Goal: Transaction & Acquisition: Purchase product/service

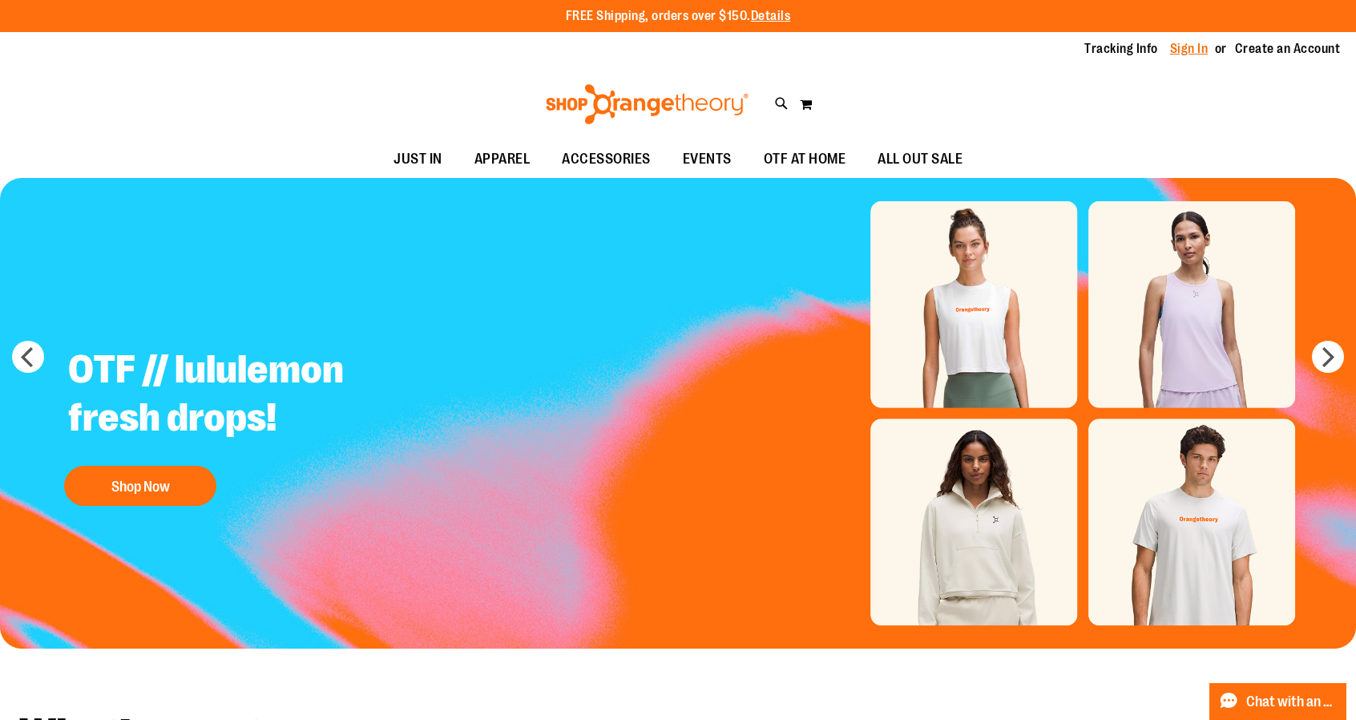
click at [1184, 47] on link "Sign In" at bounding box center [1189, 49] width 38 height 18
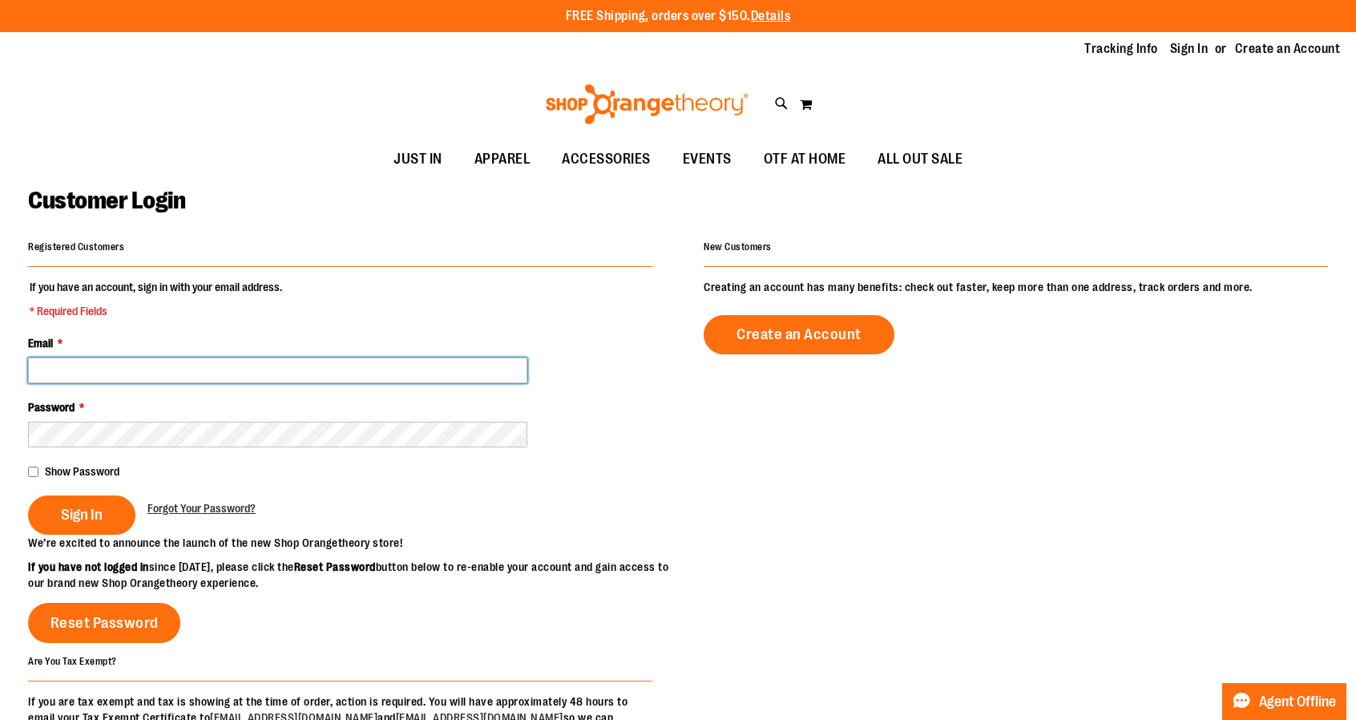
click at [78, 365] on input "Email *" at bounding box center [277, 370] width 499 height 26
type input "**********"
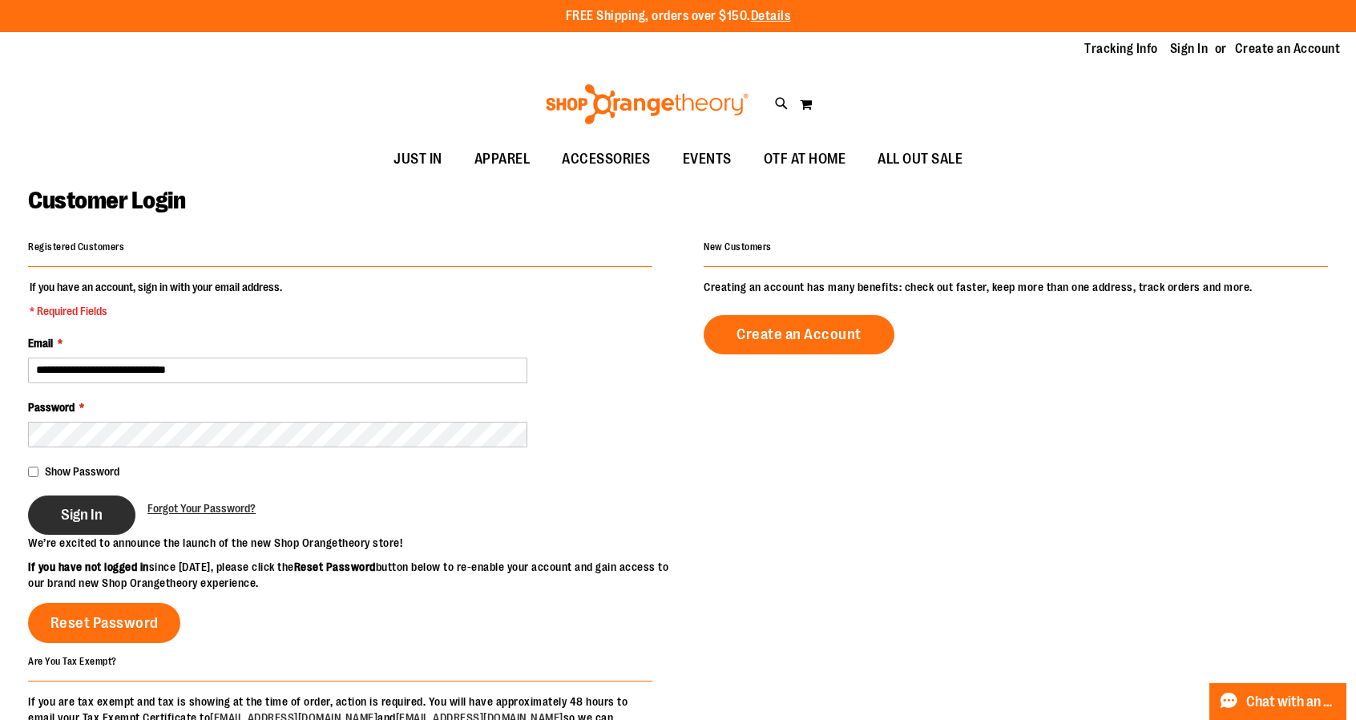
click at [85, 507] on span "Sign In" at bounding box center [82, 515] width 42 height 18
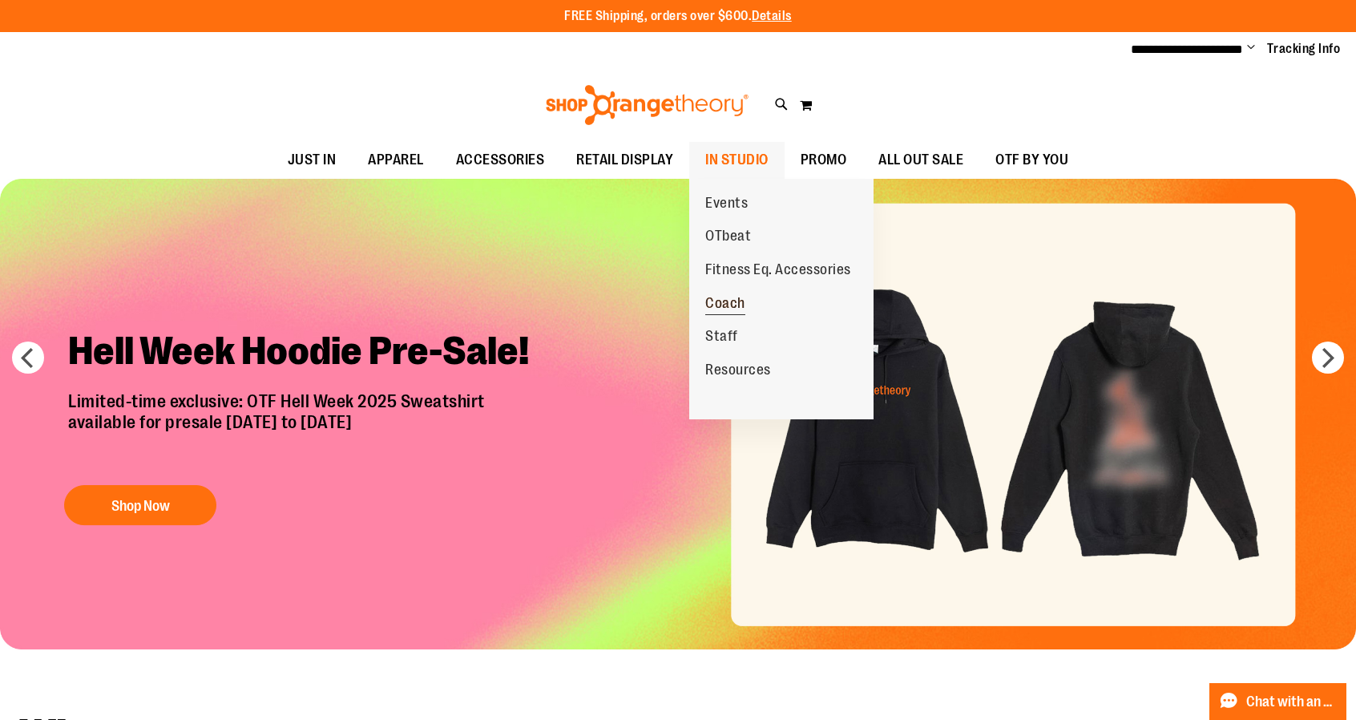
click at [740, 298] on span "Coach" at bounding box center [725, 305] width 40 height 20
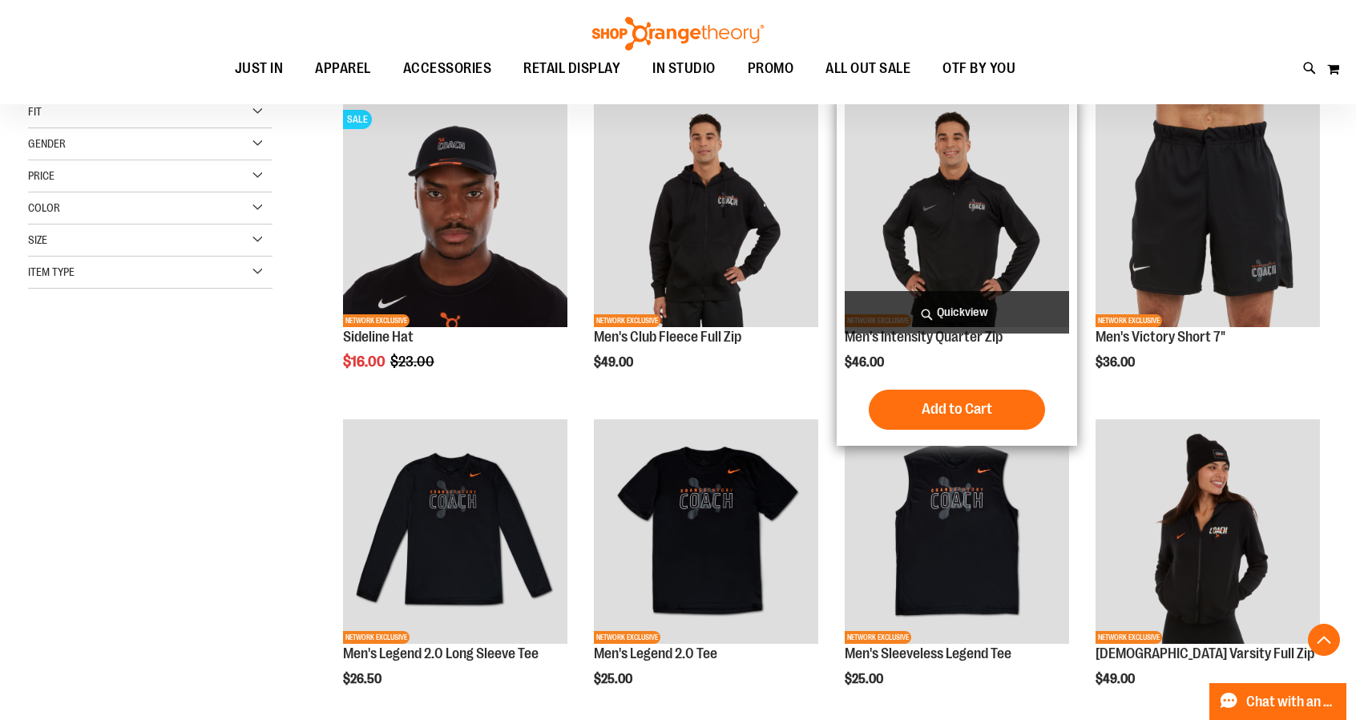
scroll to position [321, 0]
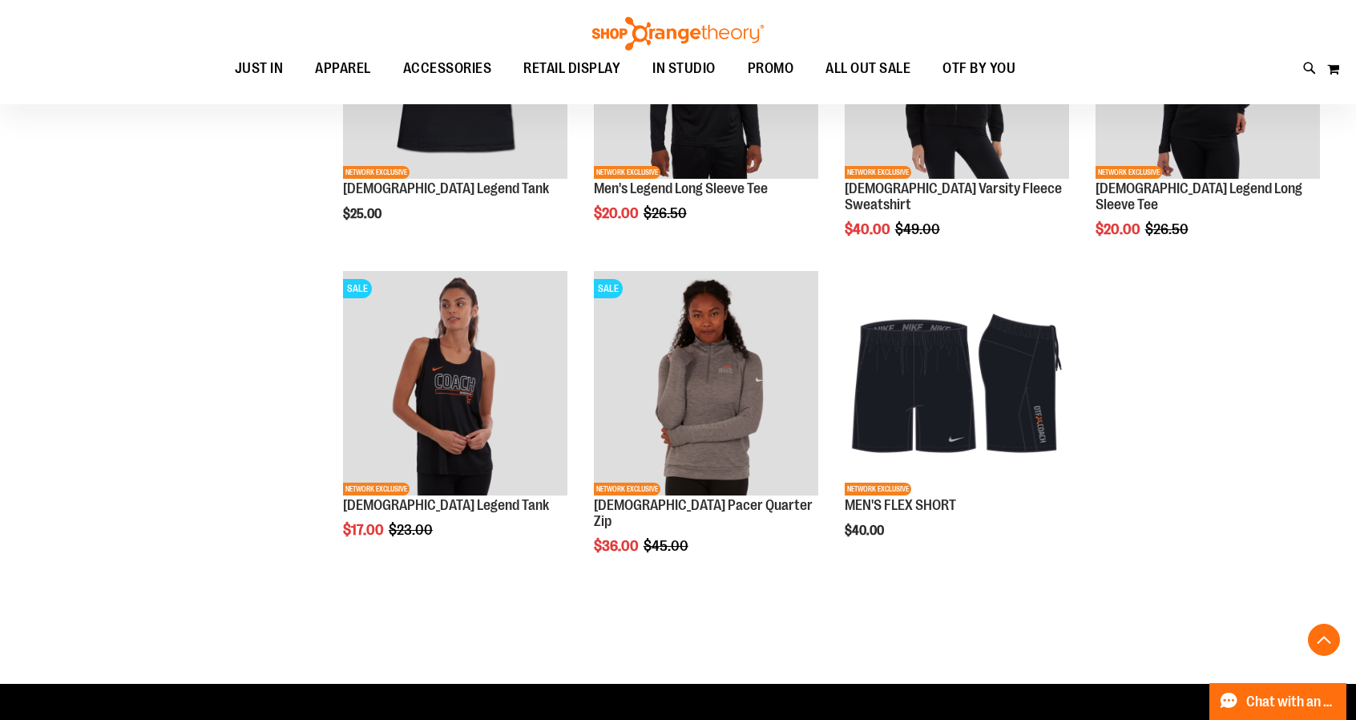
scroll to position [1443, 0]
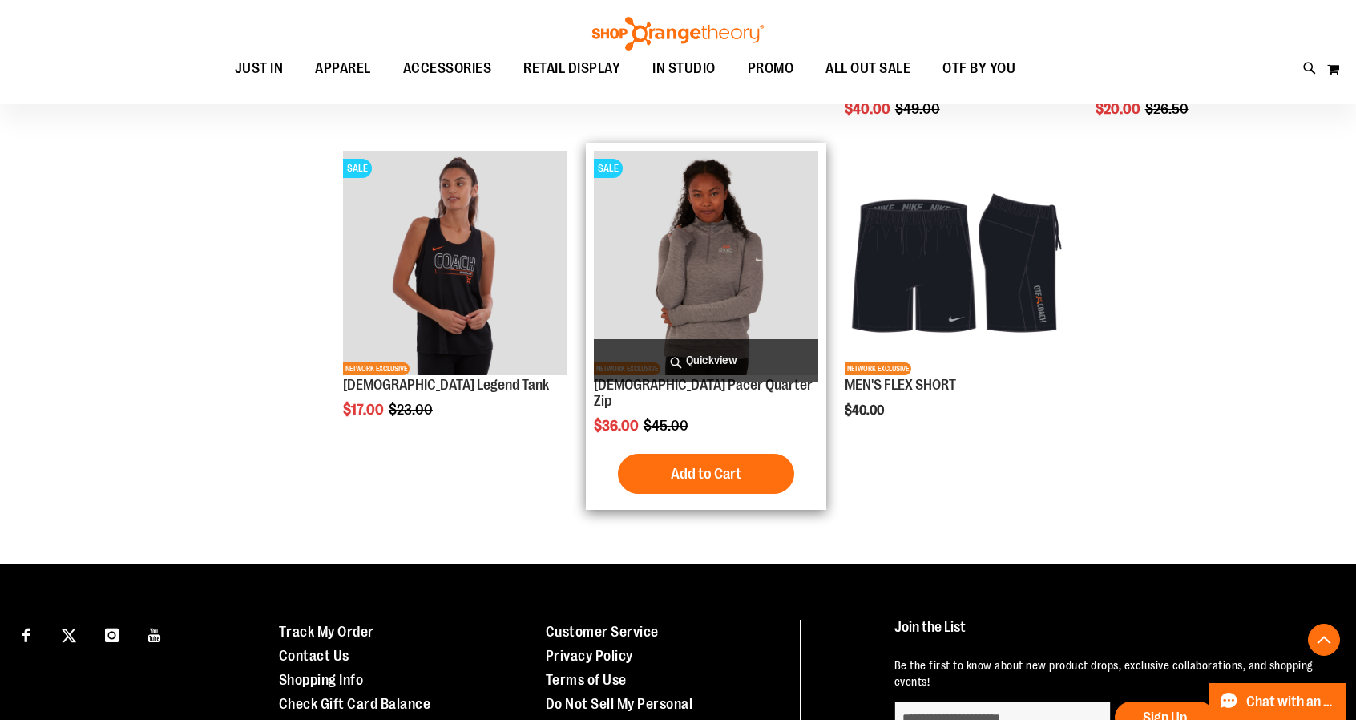
click at [703, 246] on img "product" at bounding box center [706, 263] width 224 height 224
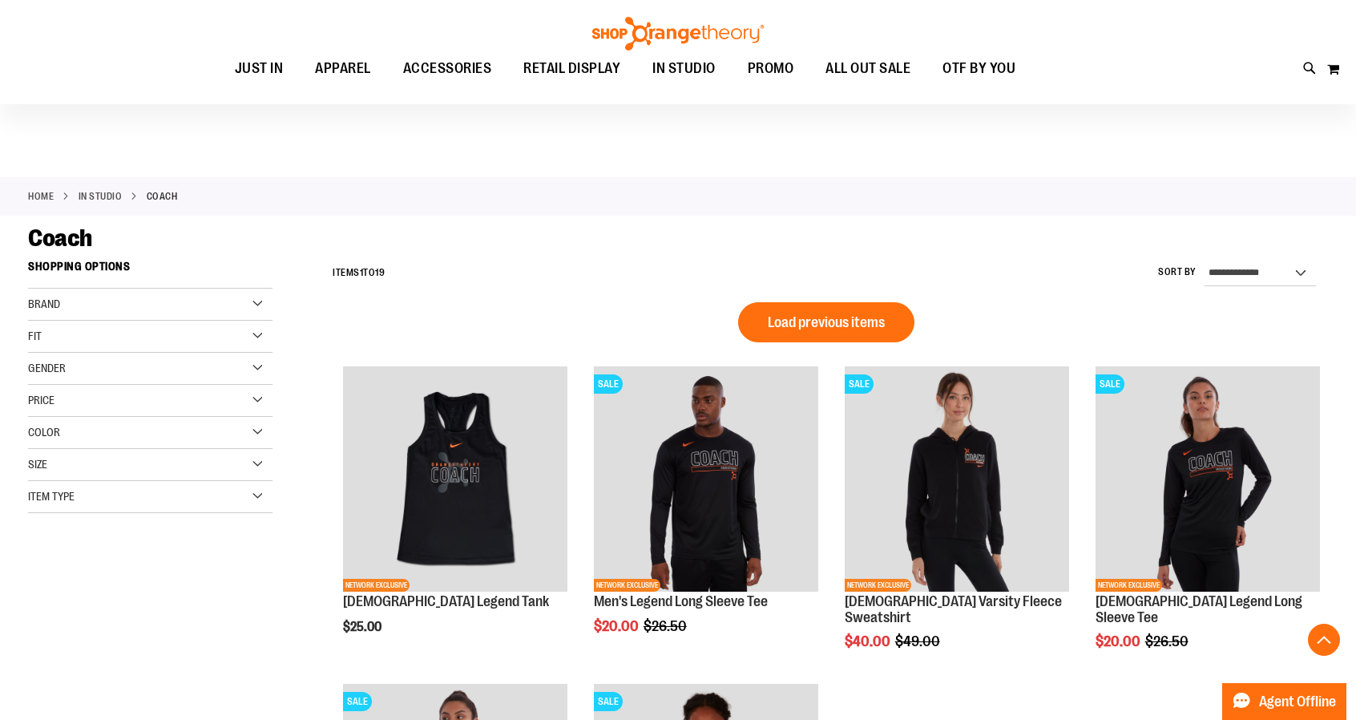
scroll to position [691, 0]
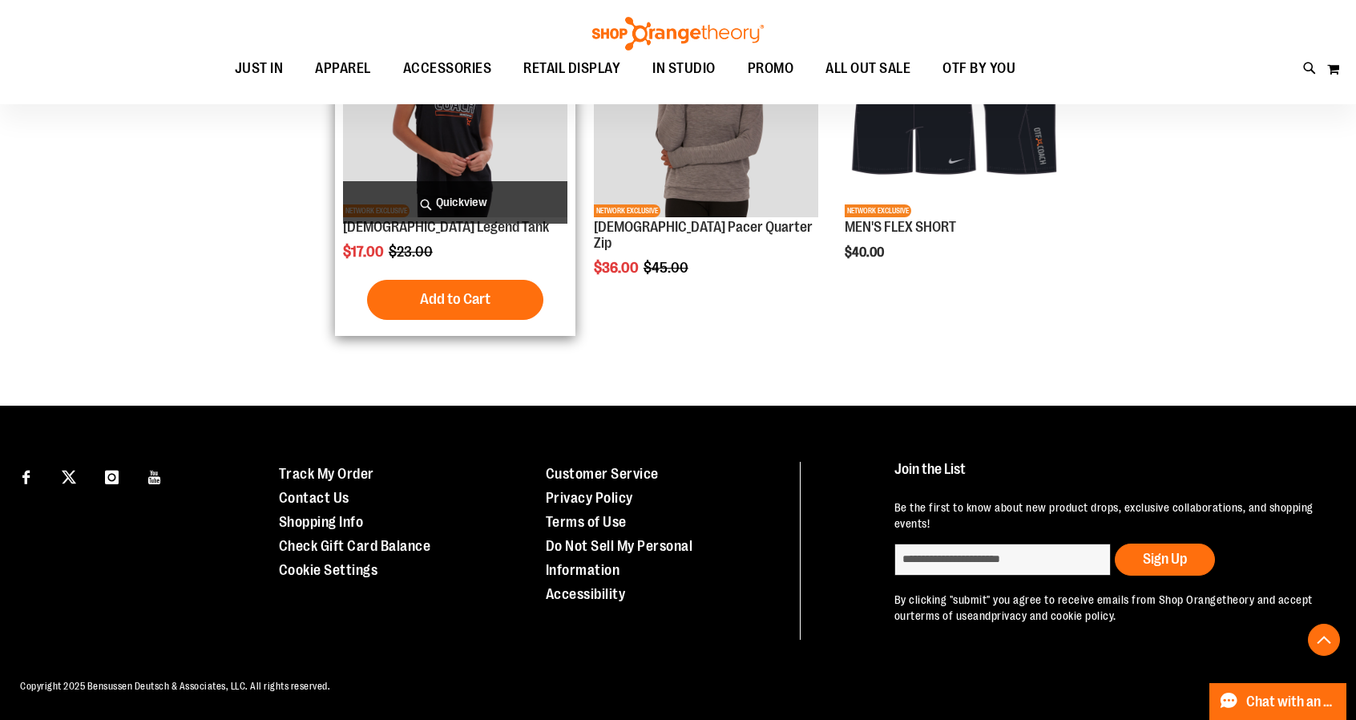
click at [471, 132] on img "product" at bounding box center [455, 105] width 224 height 224
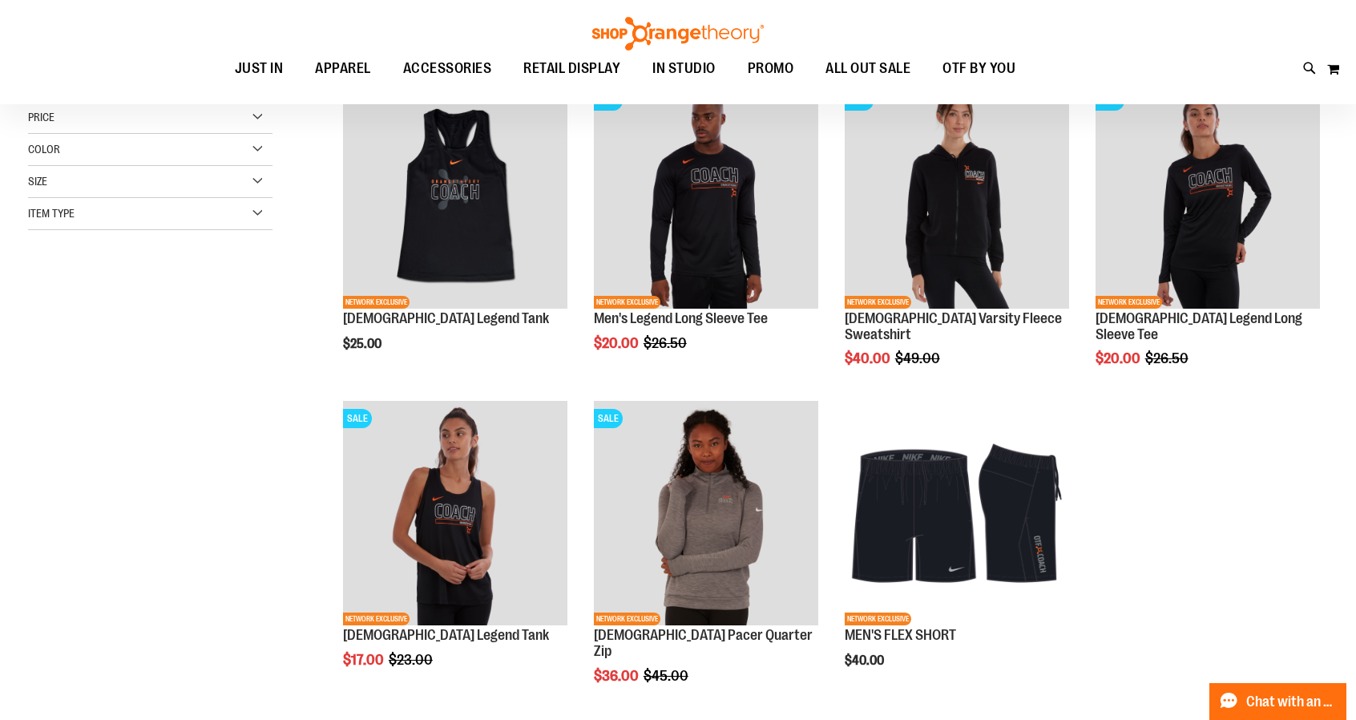
scroll to position [33, 0]
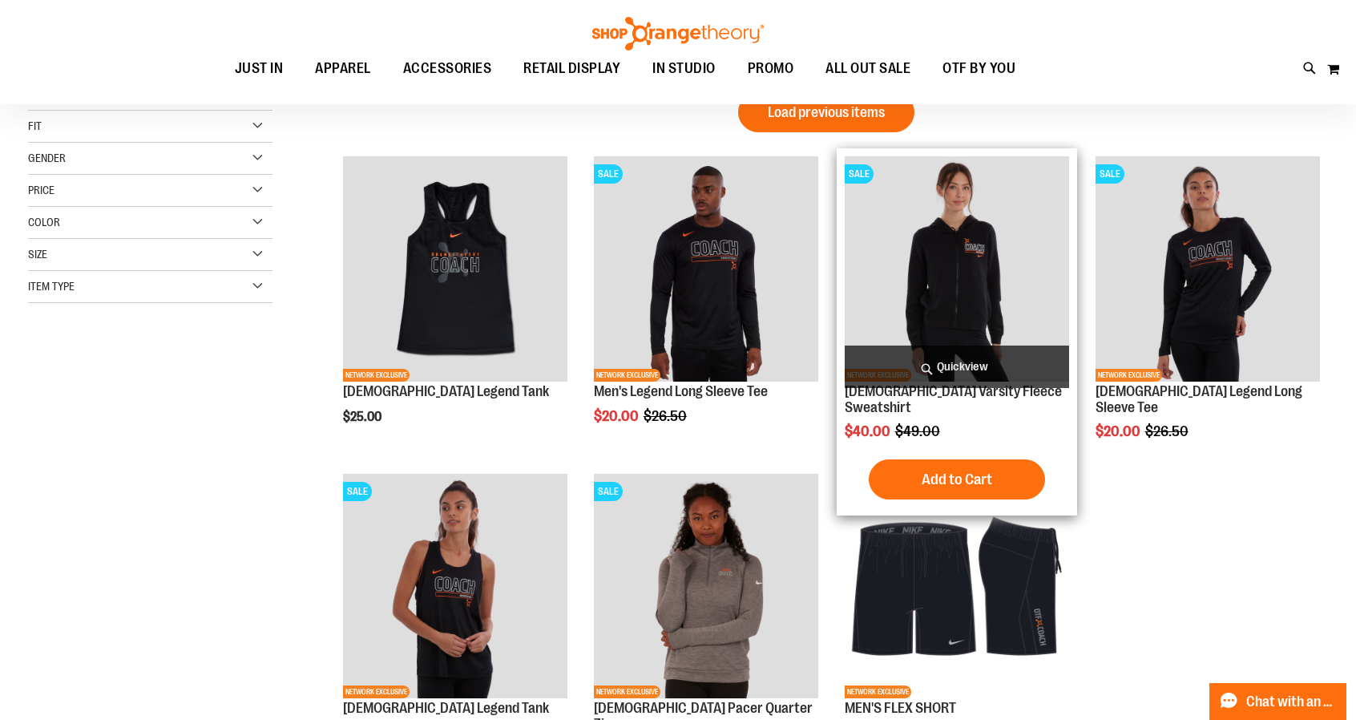
click at [955, 247] on img "product" at bounding box center [957, 268] width 224 height 224
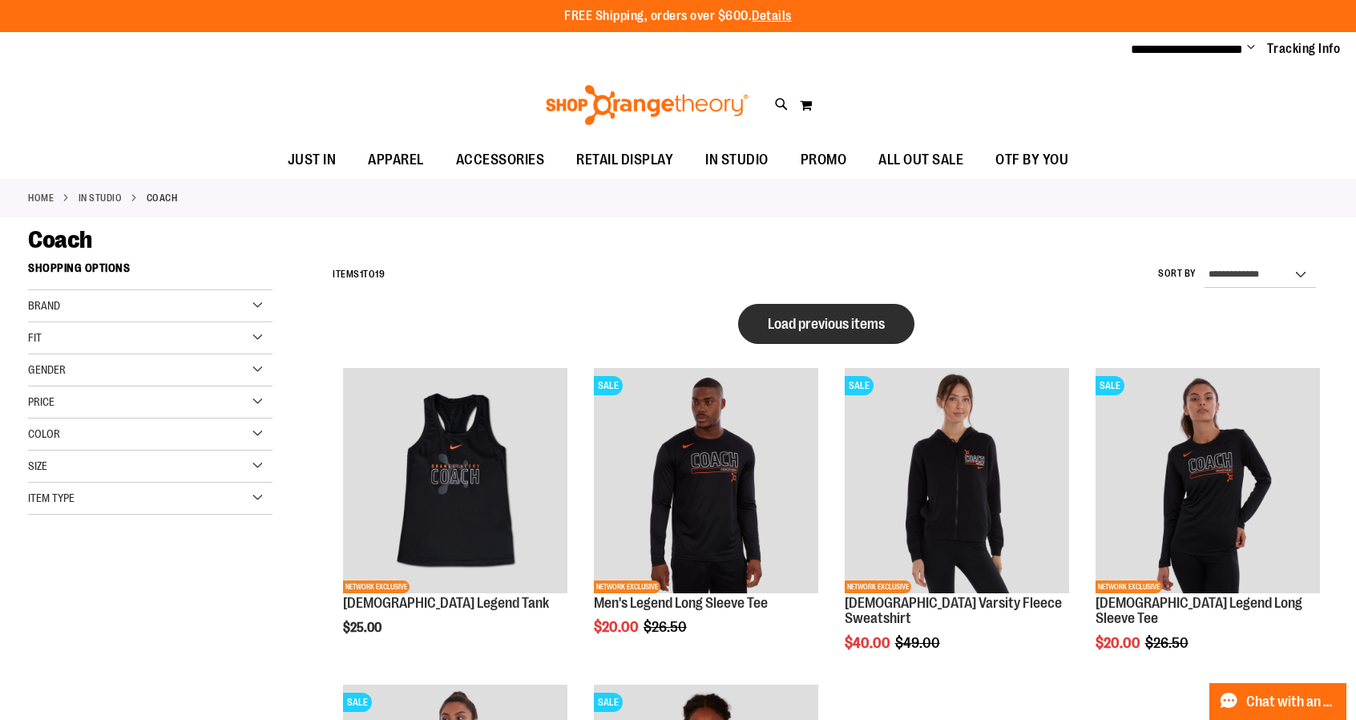
click at [800, 317] on span "Load previous items" at bounding box center [826, 324] width 117 height 16
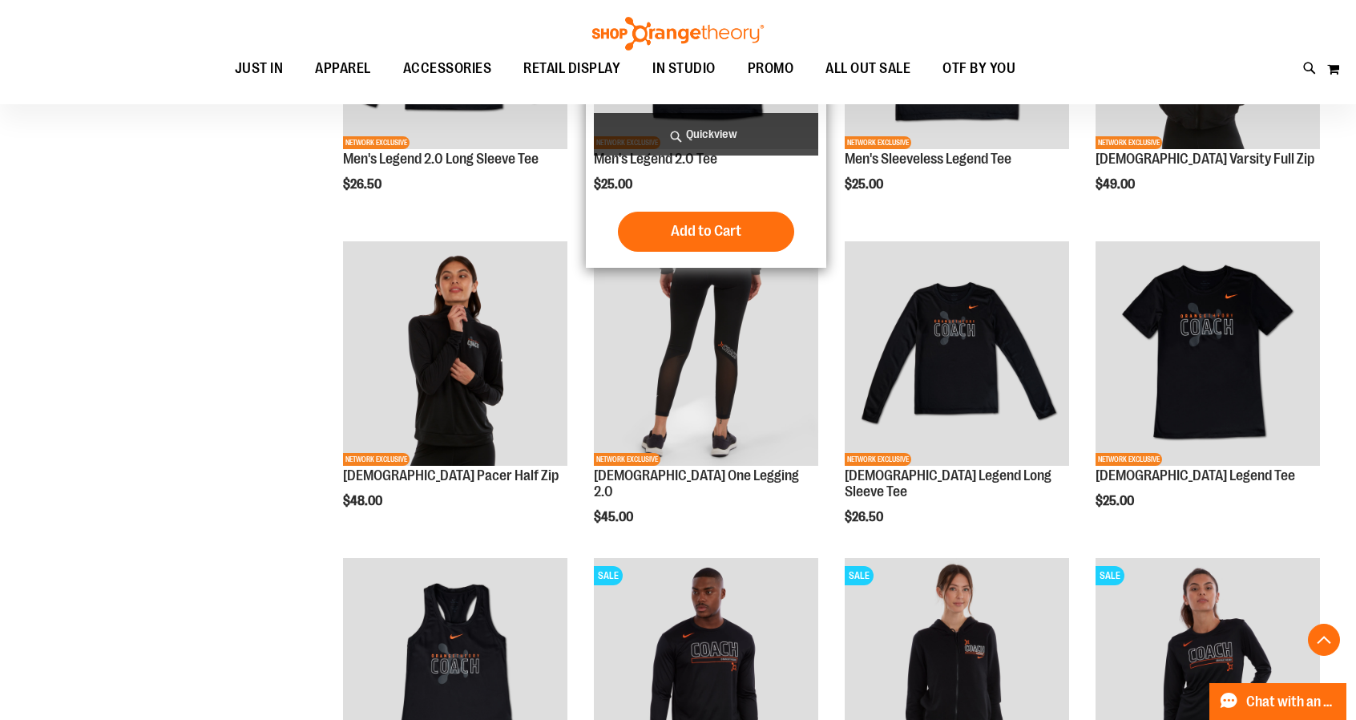
scroll to position [559, 0]
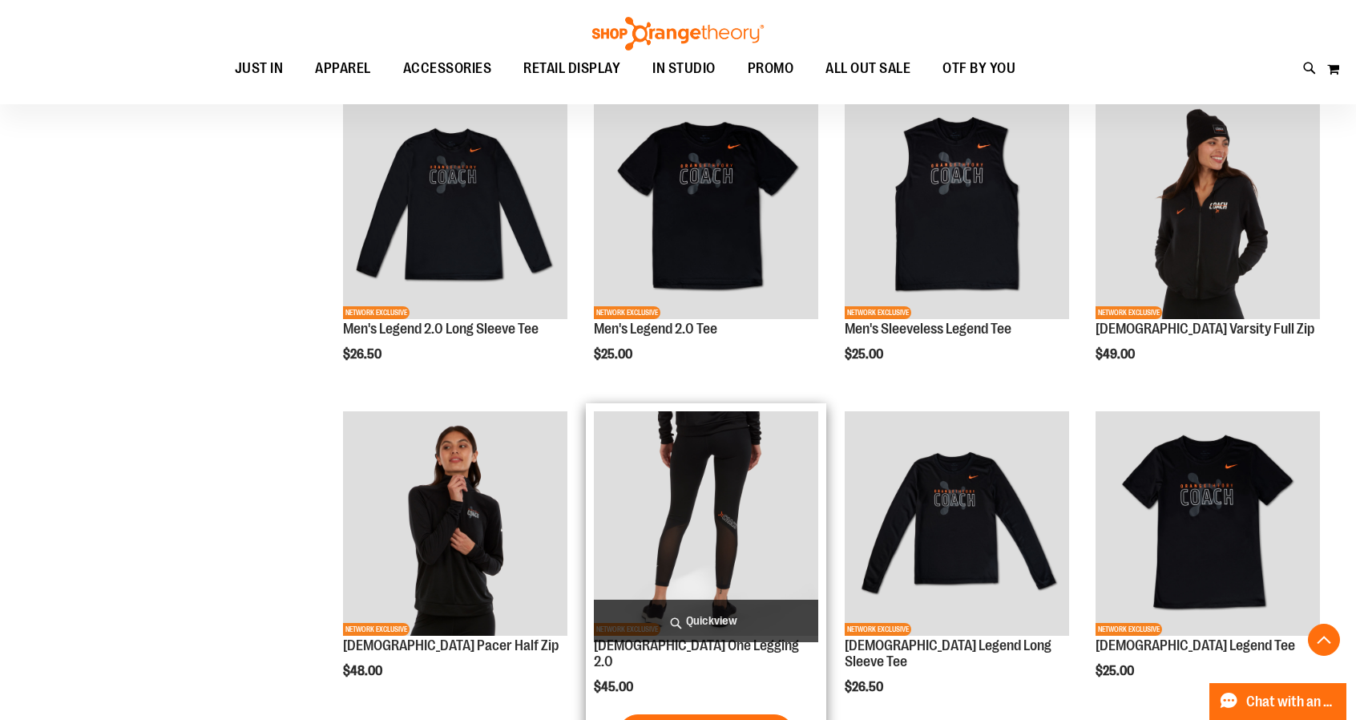
scroll to position [239, 0]
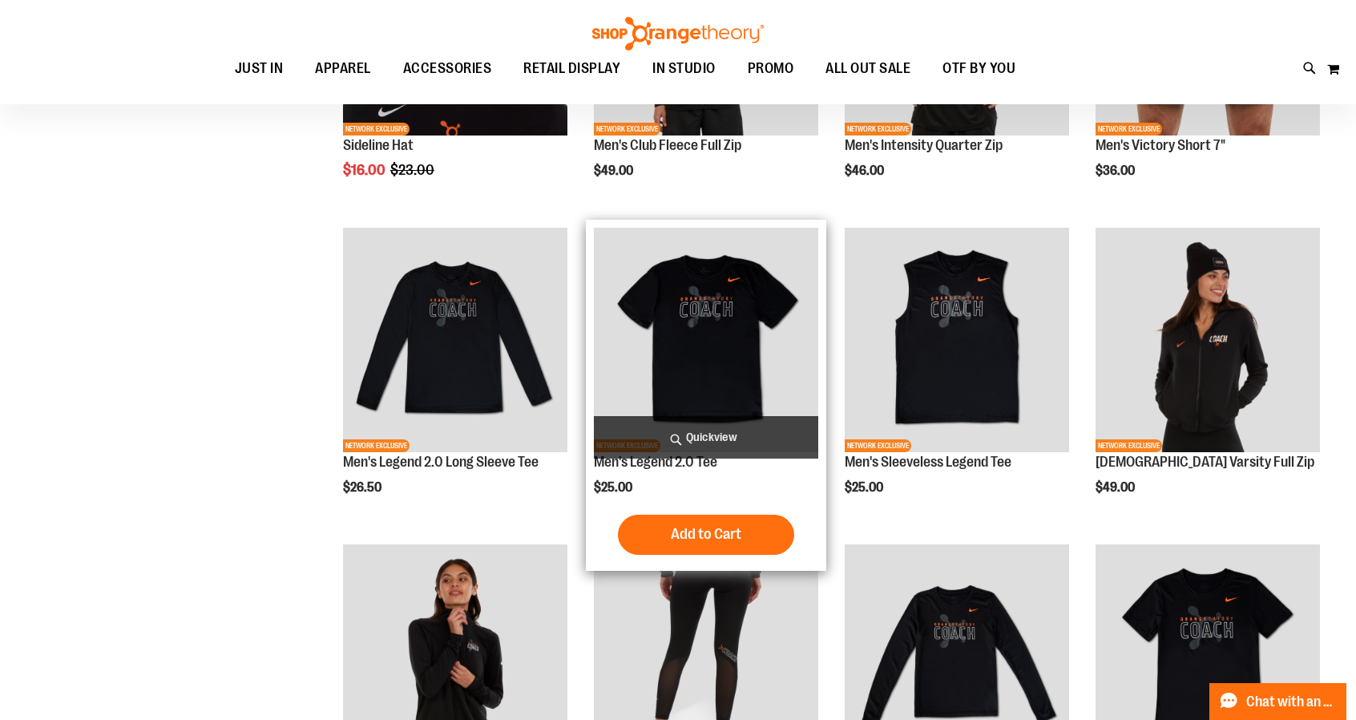
click at [718, 285] on img "product" at bounding box center [706, 340] width 224 height 224
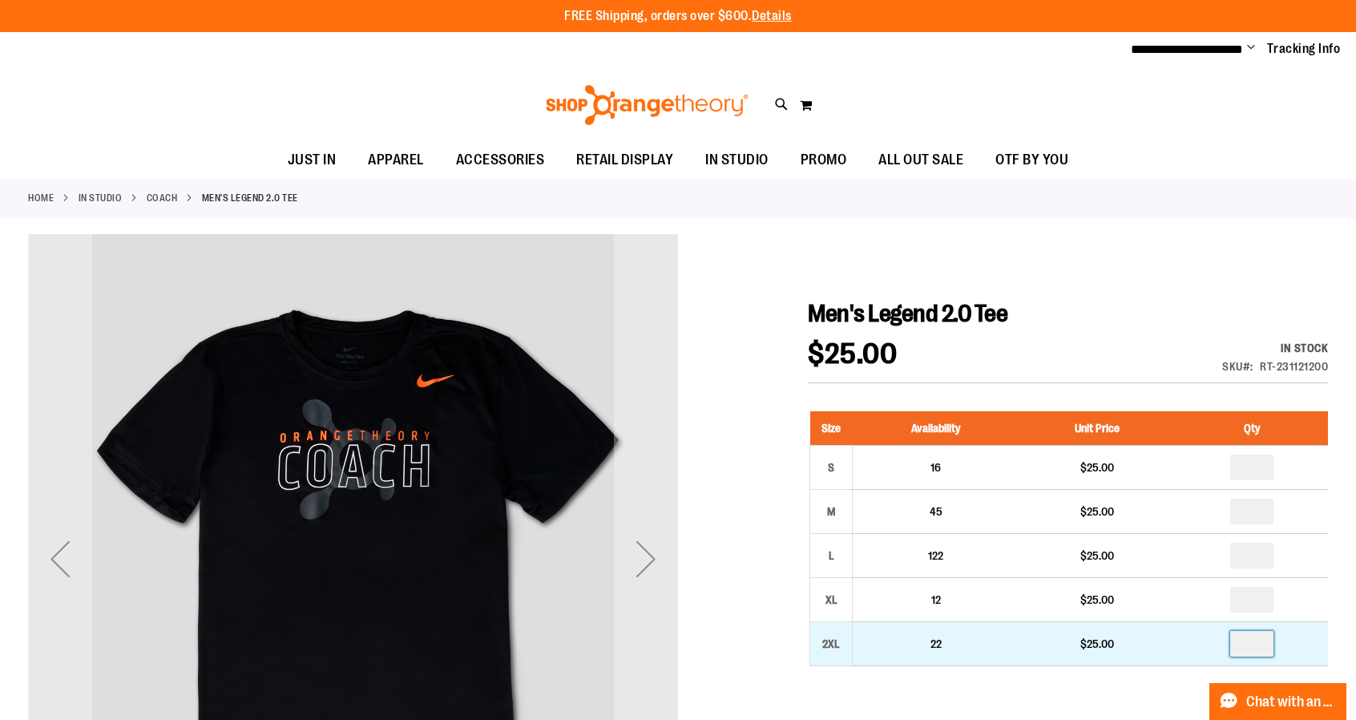
click at [1261, 642] on input "number" at bounding box center [1251, 644] width 43 height 26
type input "*"
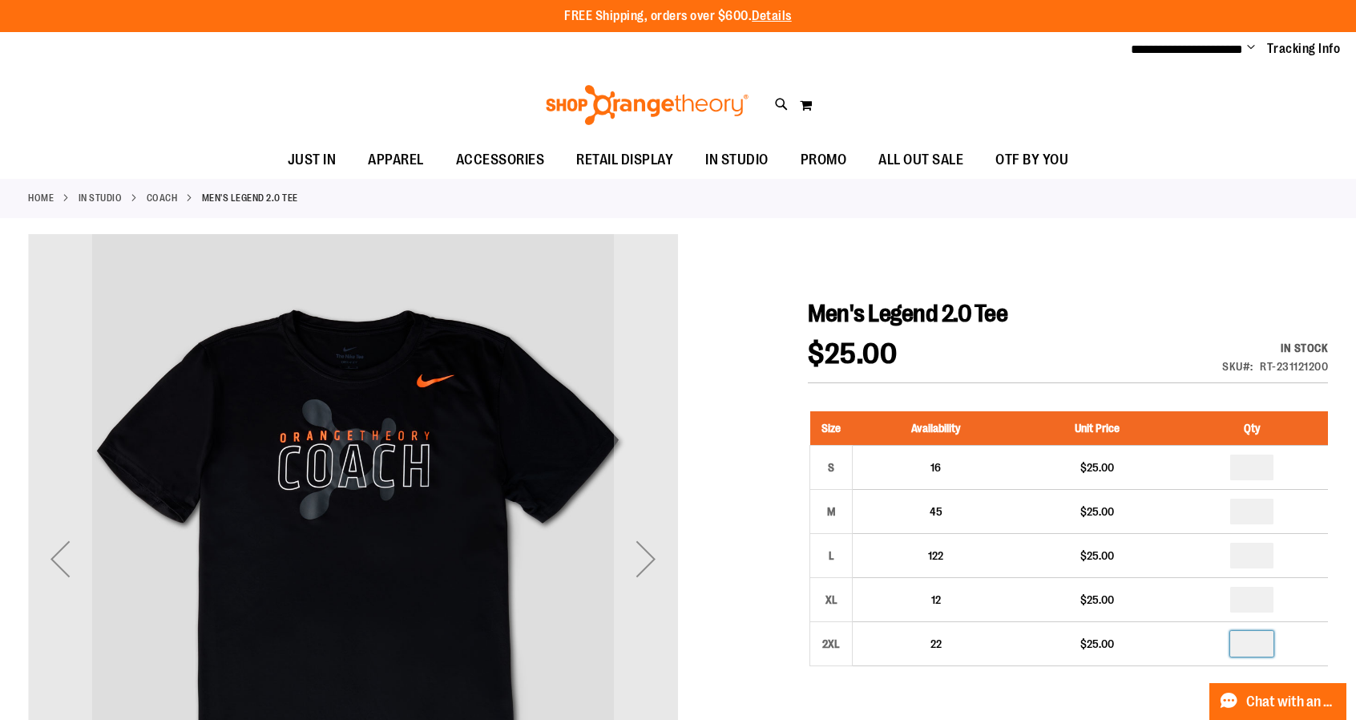
click at [1194, 169] on ul "JUST IN JUST IN Balanced Basics New for Women New for Men New Accessories New B…" at bounding box center [678, 160] width 1356 height 37
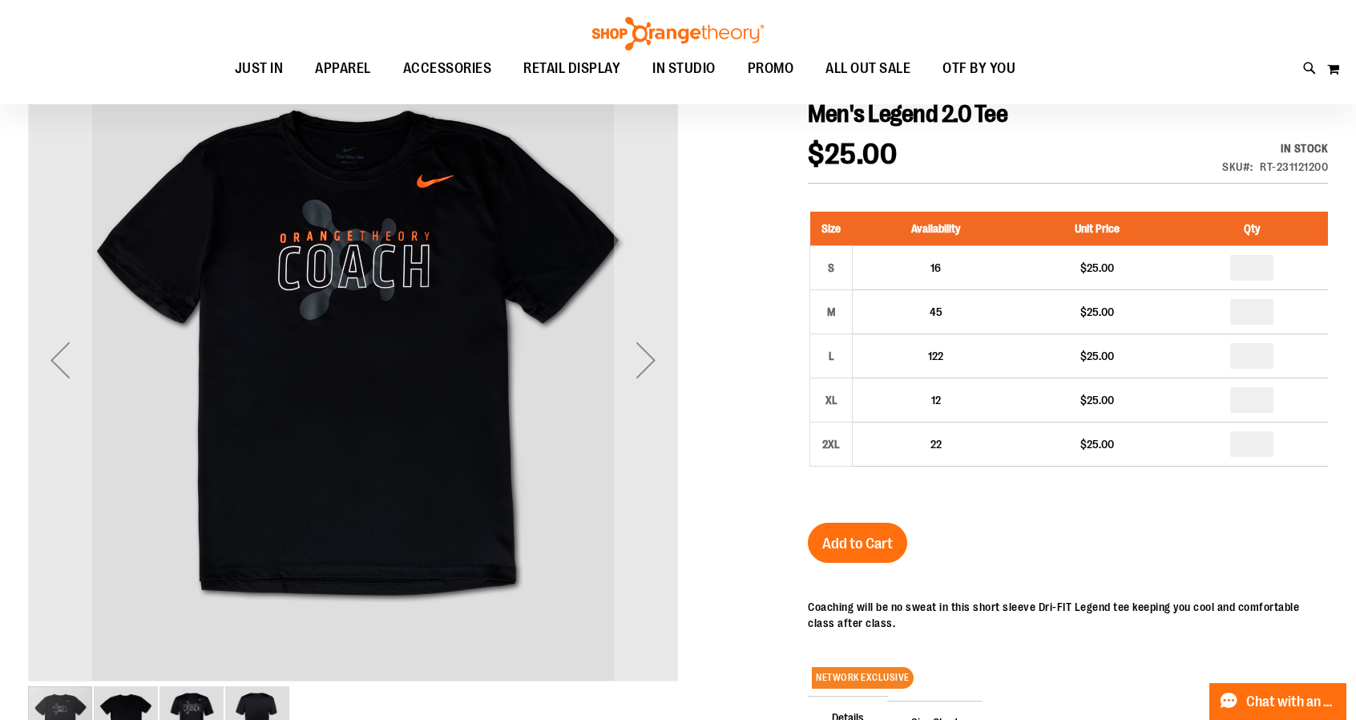
scroll to position [240, 0]
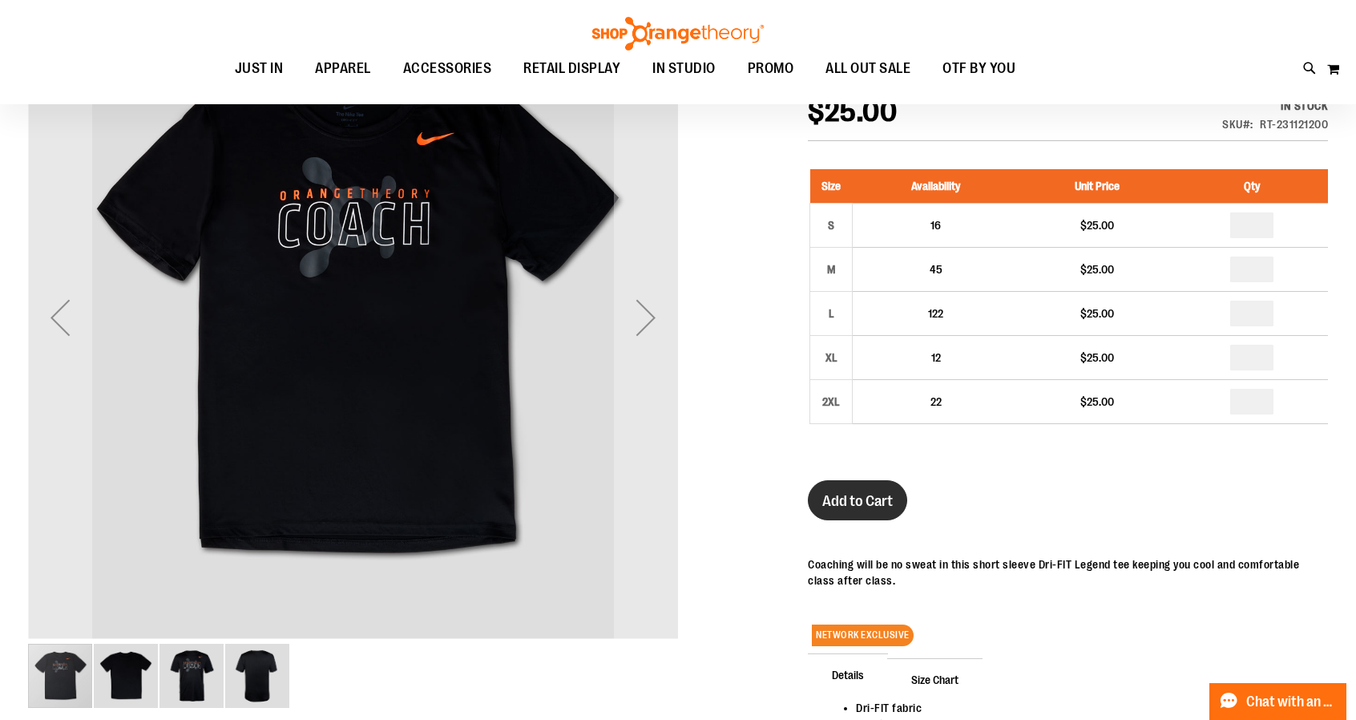
click at [885, 501] on span "Add to Cart" at bounding box center [857, 501] width 71 height 18
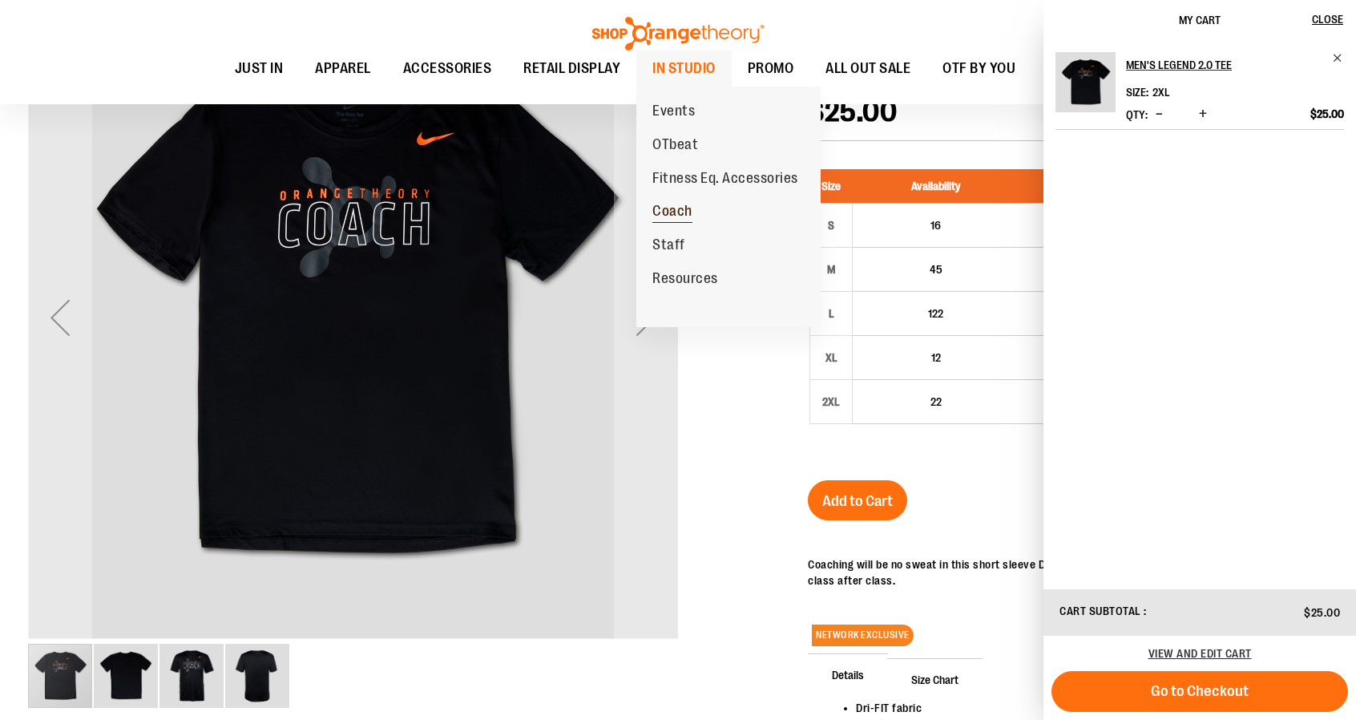
click at [691, 214] on span "Coach" at bounding box center [672, 213] width 40 height 20
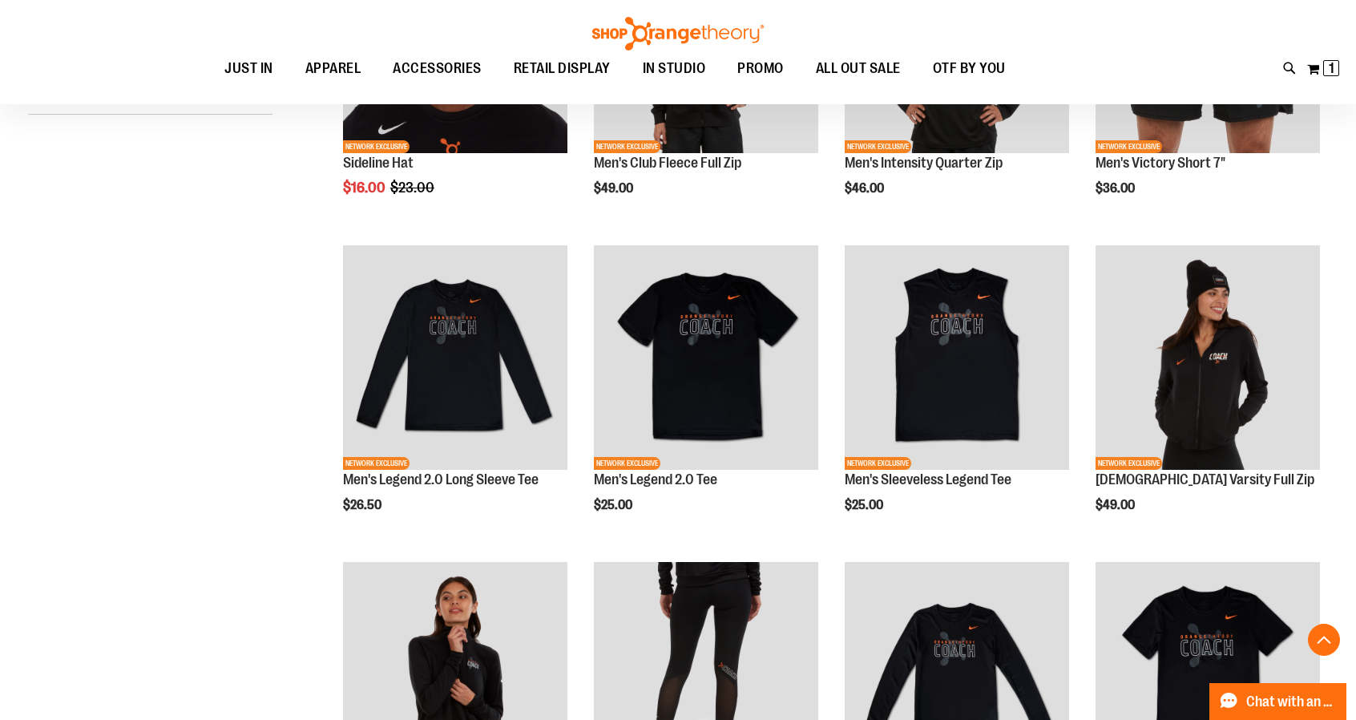
scroll to position [401, 0]
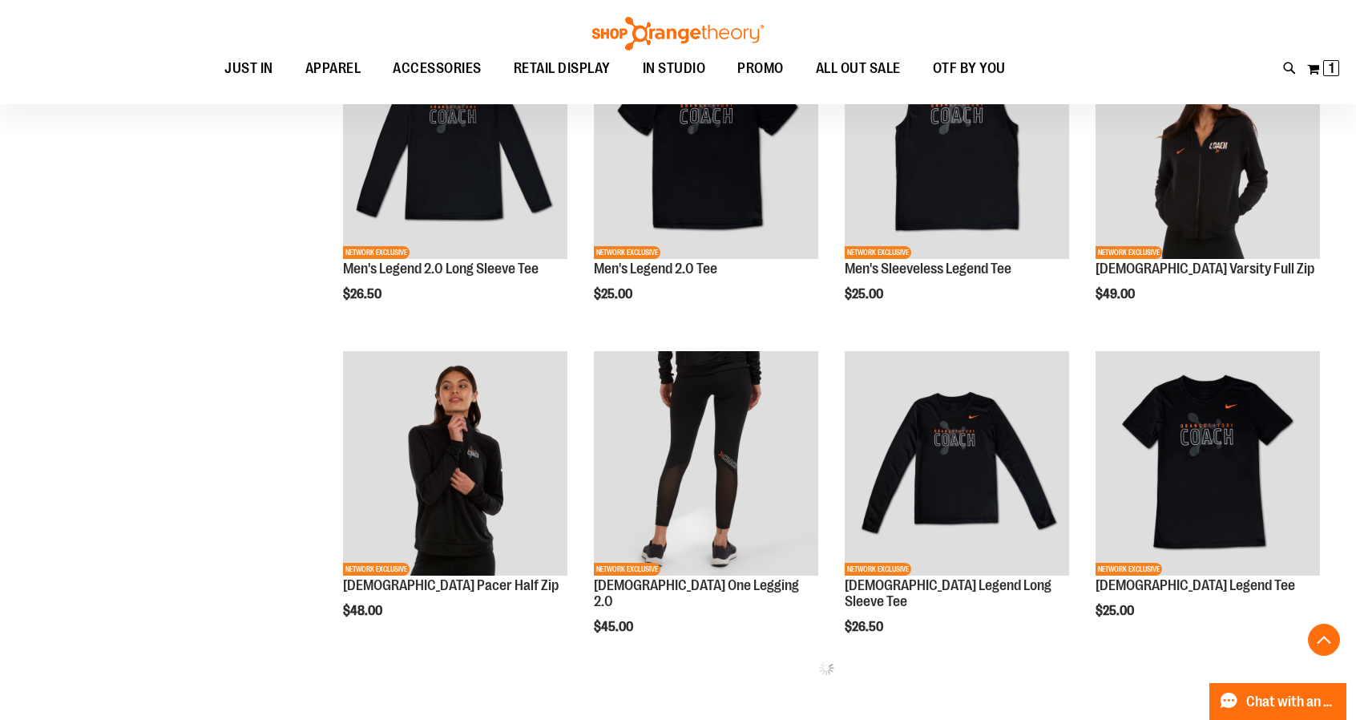
scroll to position [641, 0]
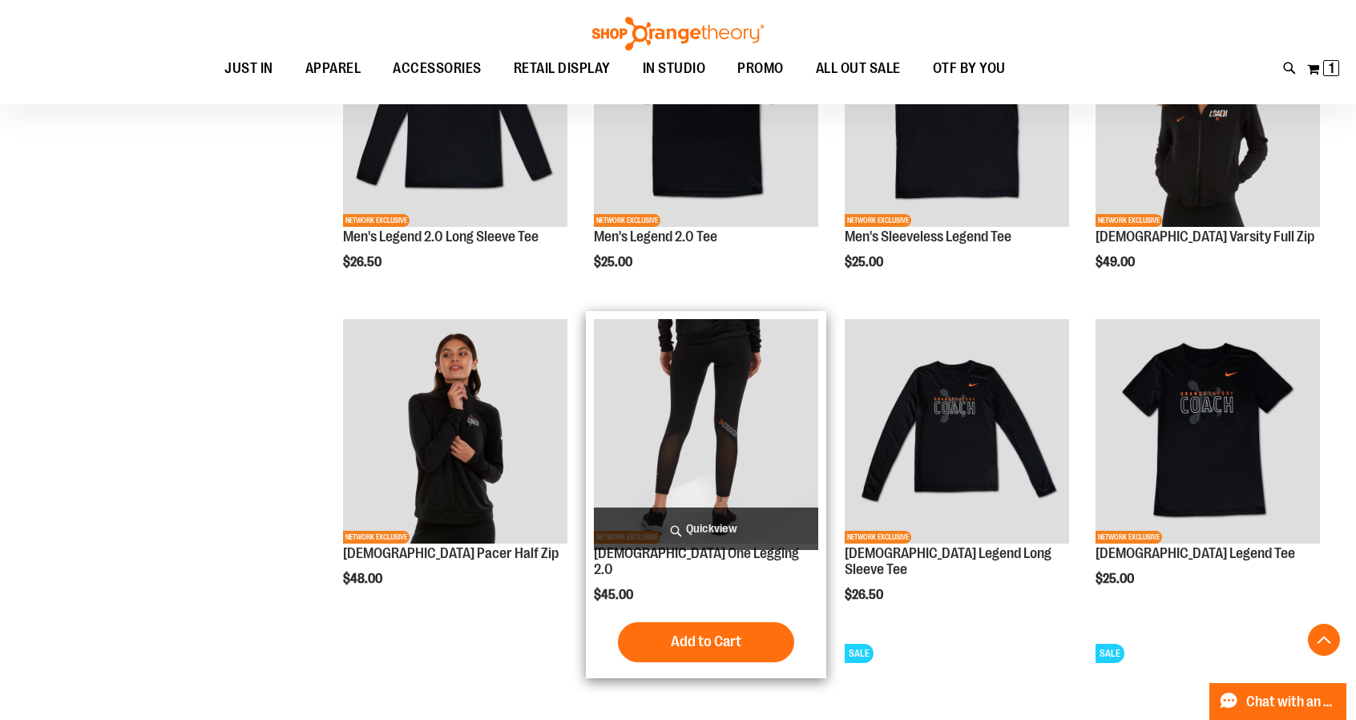
click at [720, 350] on img "product" at bounding box center [706, 431] width 224 height 224
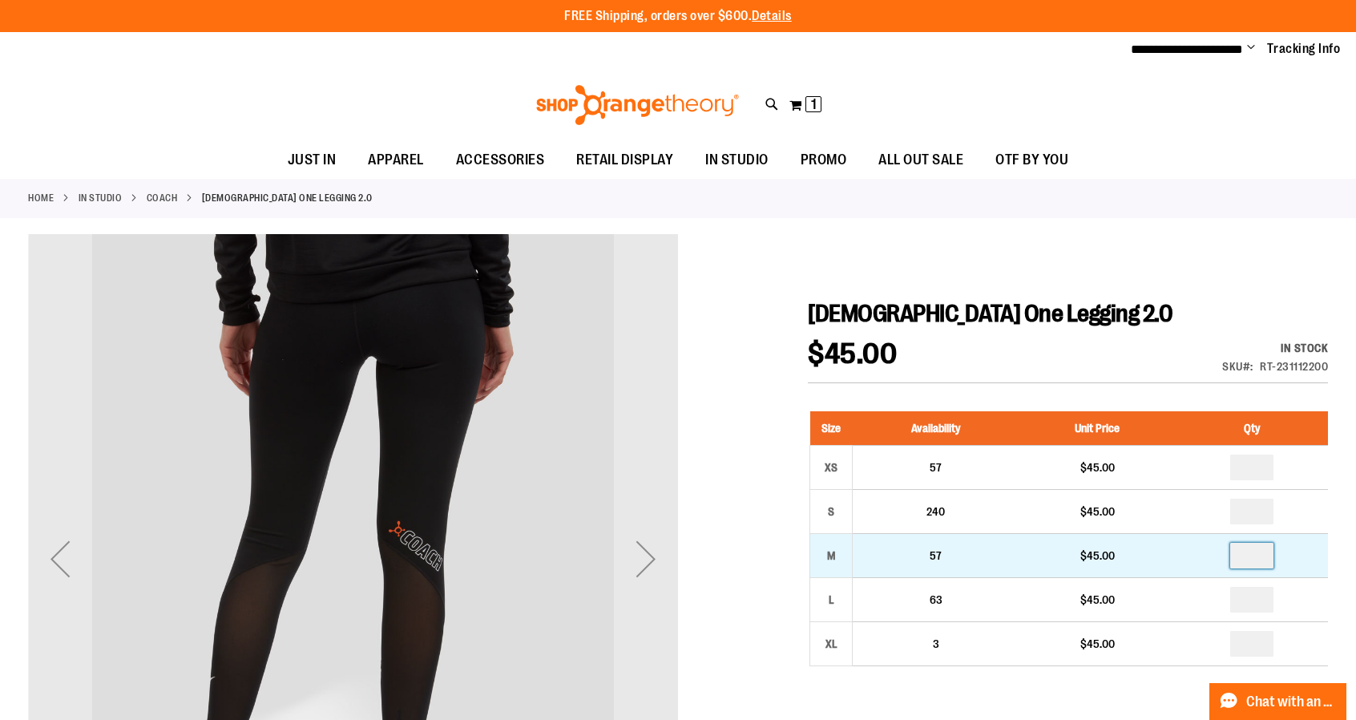
click at [1261, 559] on input "number" at bounding box center [1251, 556] width 43 height 26
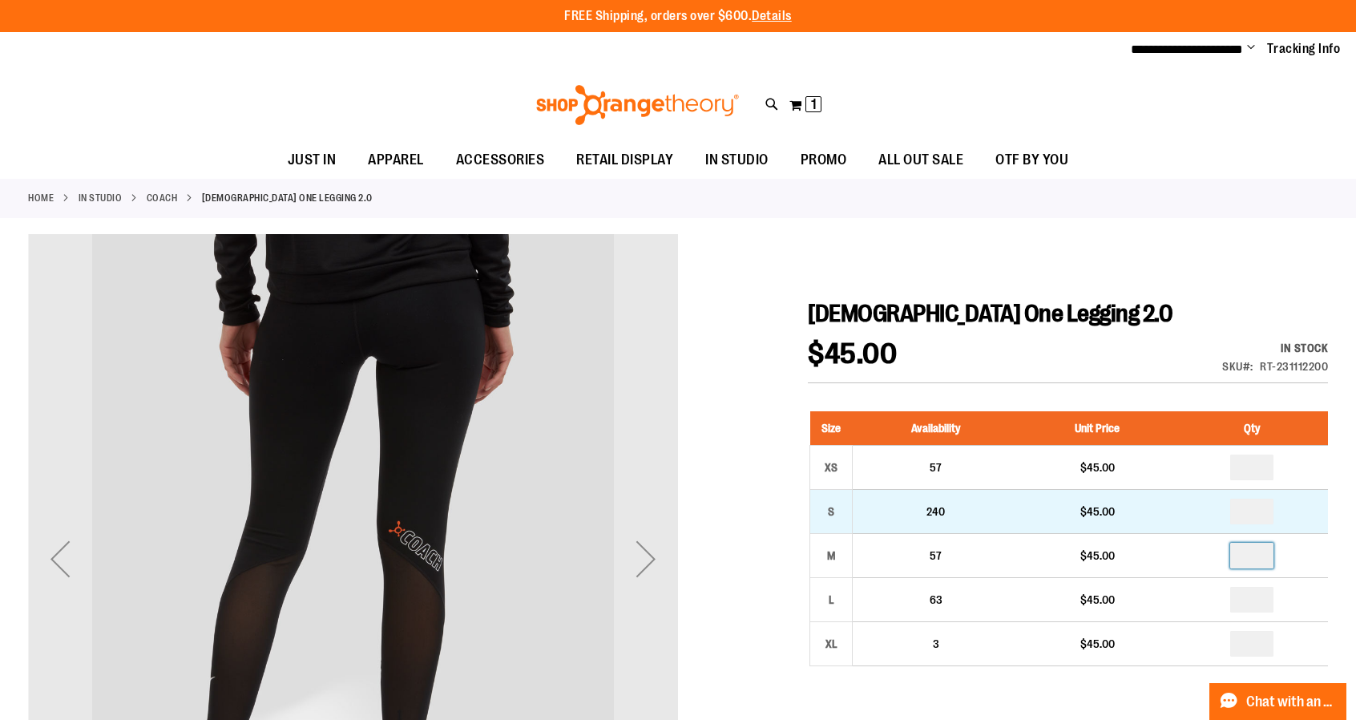
type input "*"
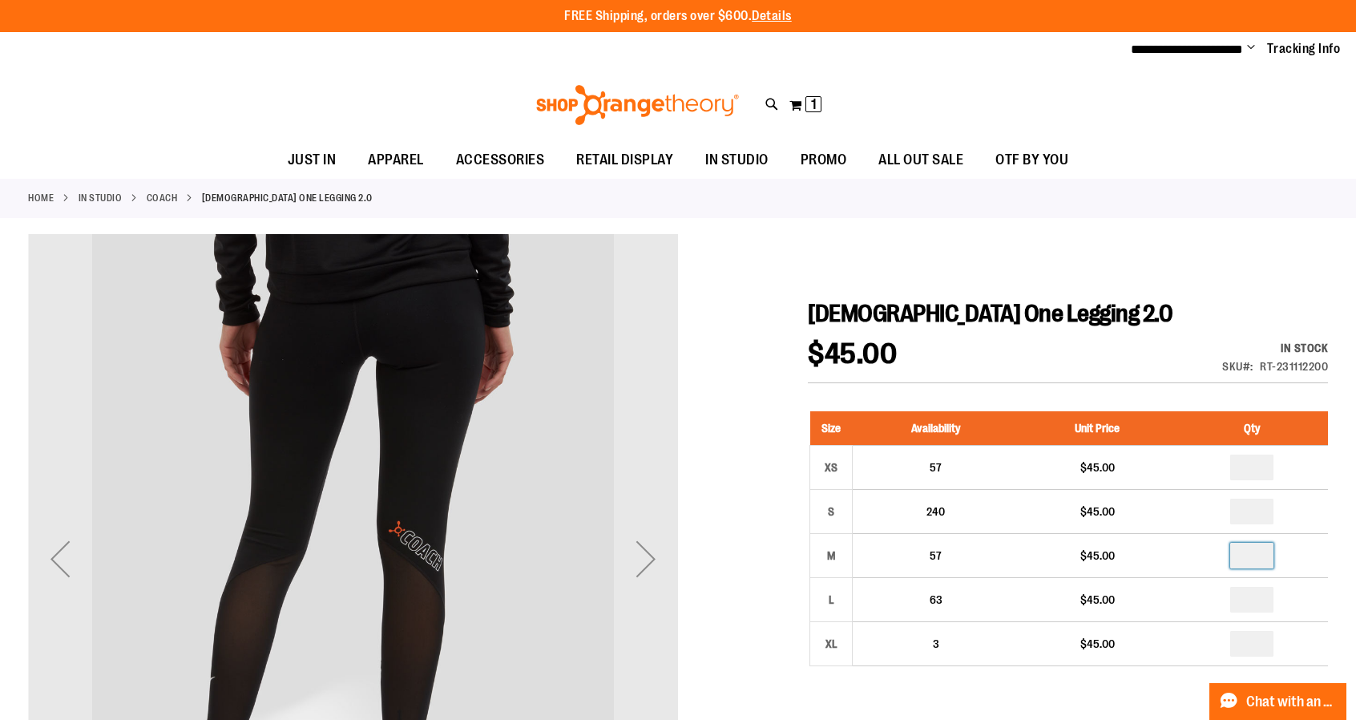
click at [1165, 259] on div at bounding box center [678, 708] width 1300 height 949
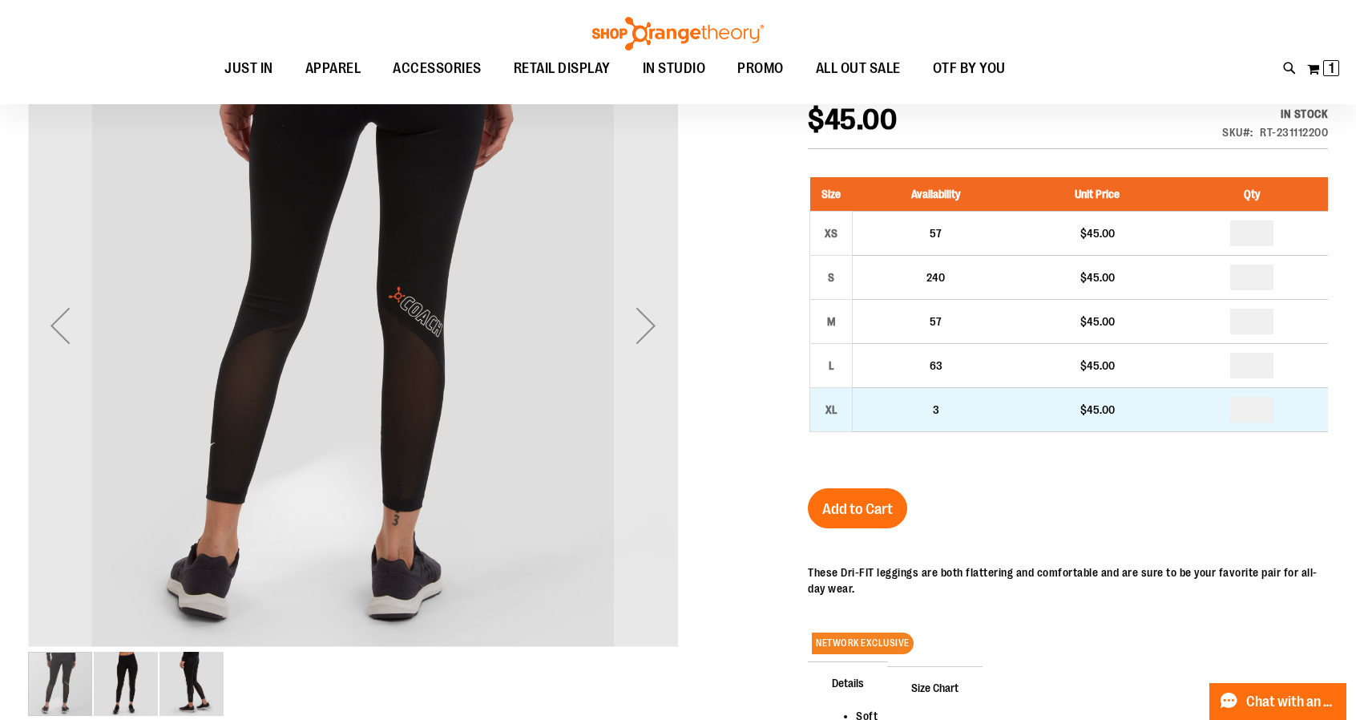
scroll to position [240, 0]
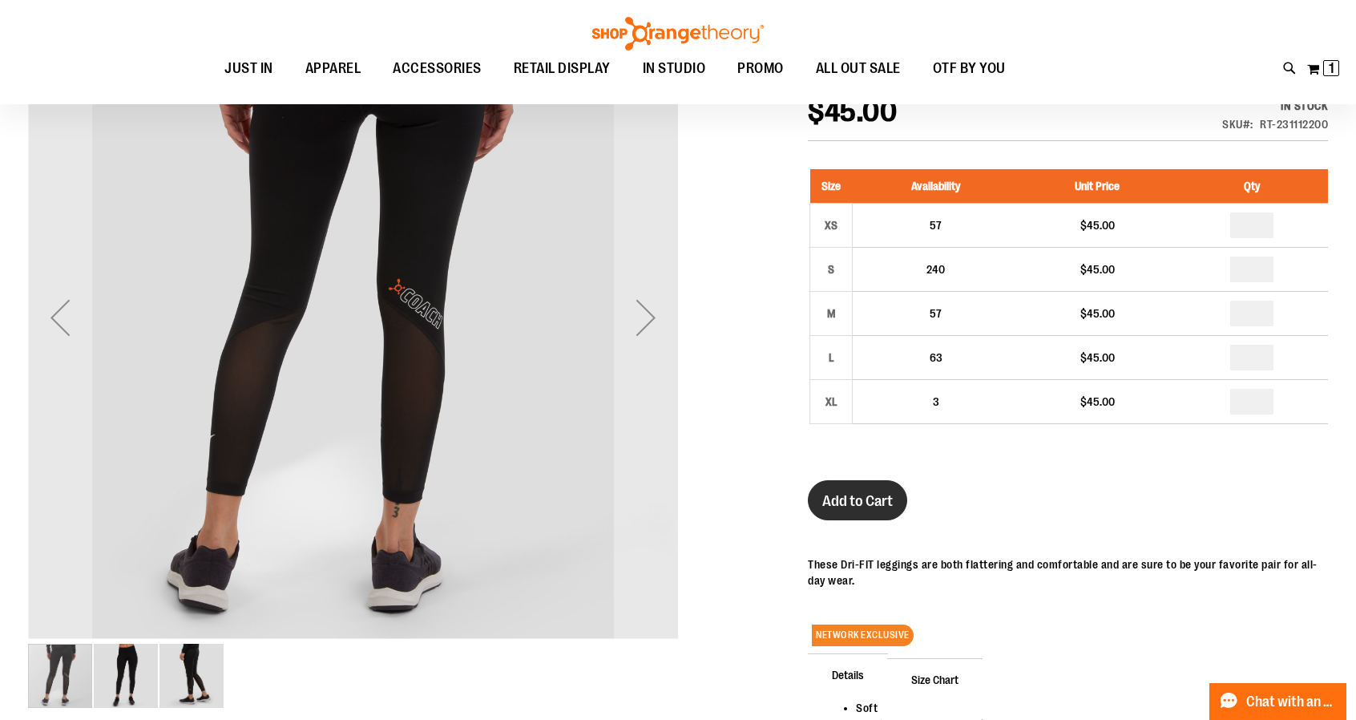
click at [853, 489] on button "Add to Cart" at bounding box center [857, 500] width 99 height 40
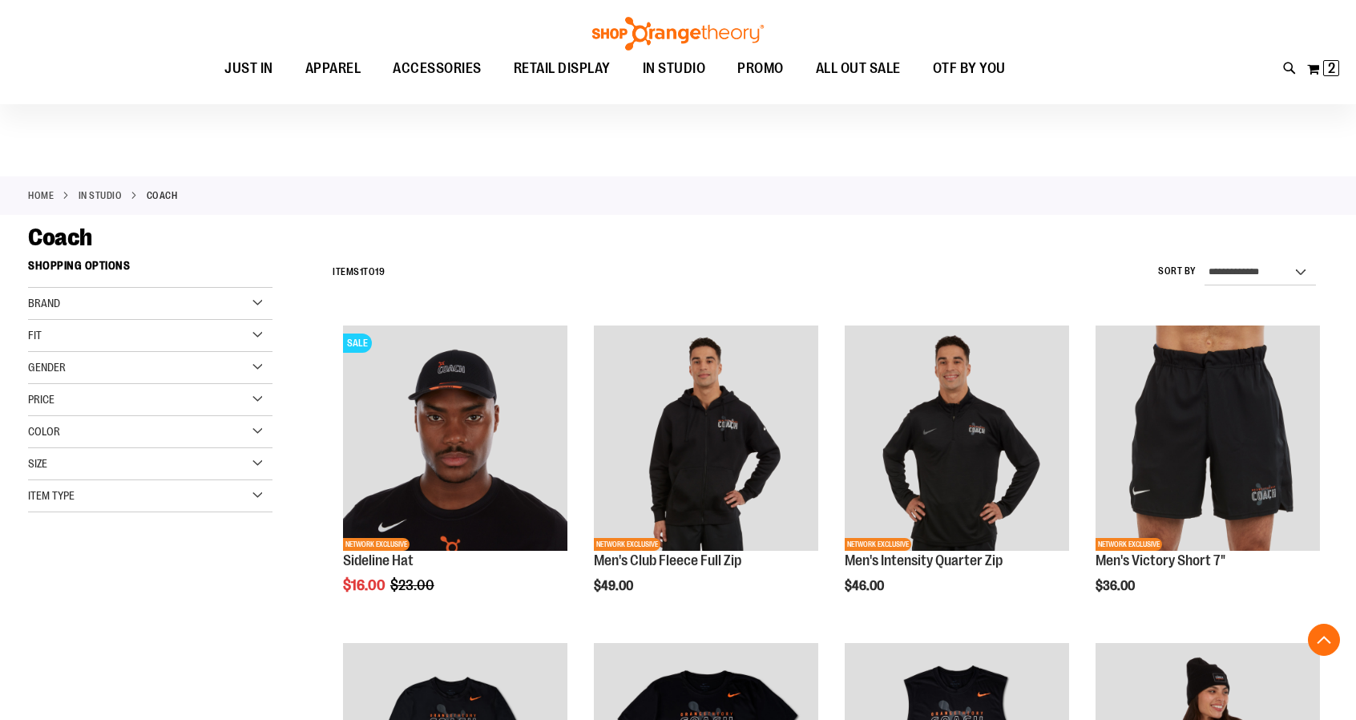
scroll to position [464, 0]
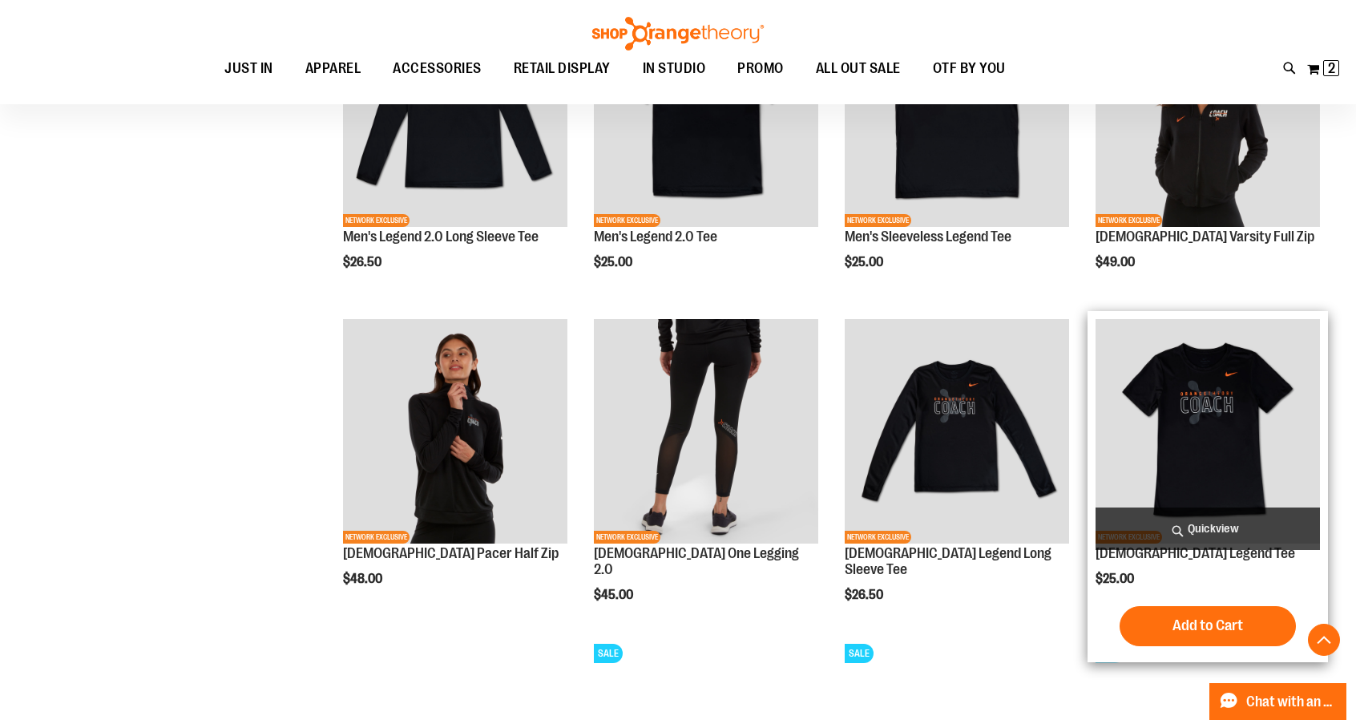
click at [1170, 430] on img "product" at bounding box center [1208, 431] width 224 height 224
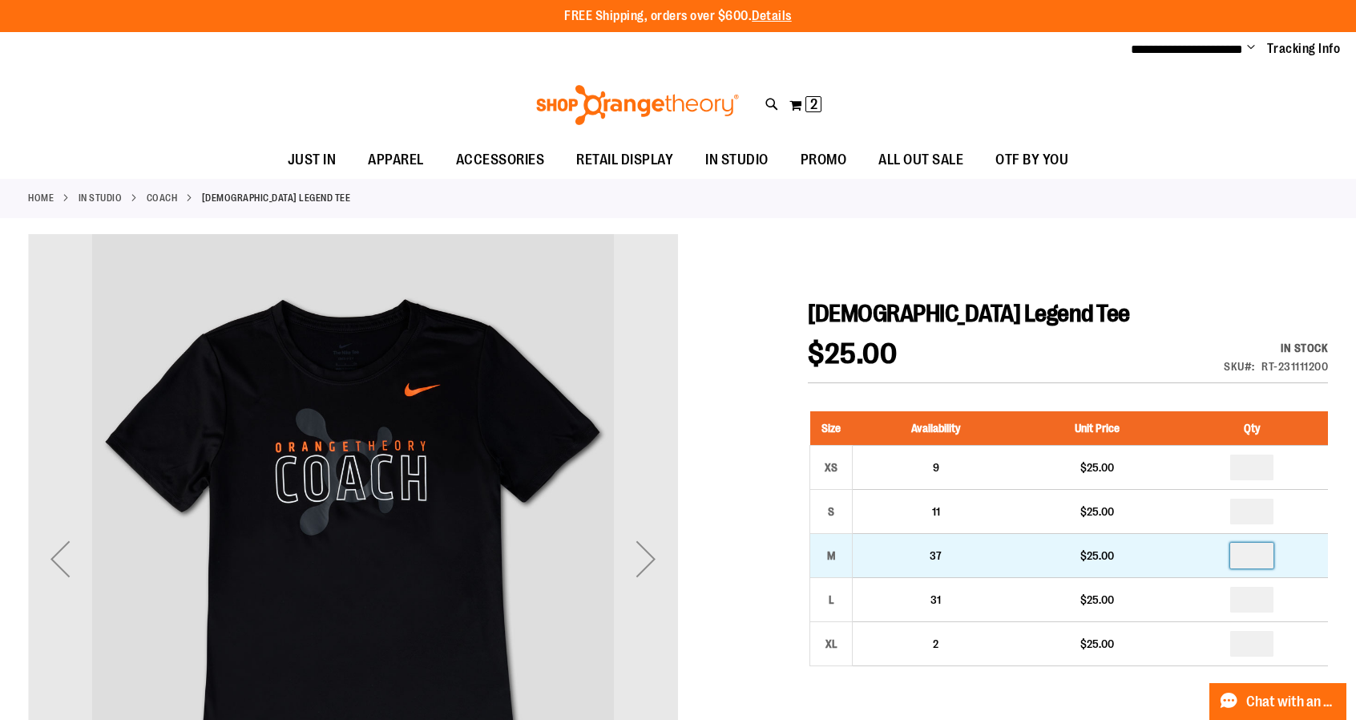
click at [1244, 552] on input "number" at bounding box center [1251, 556] width 43 height 26
type input "*"
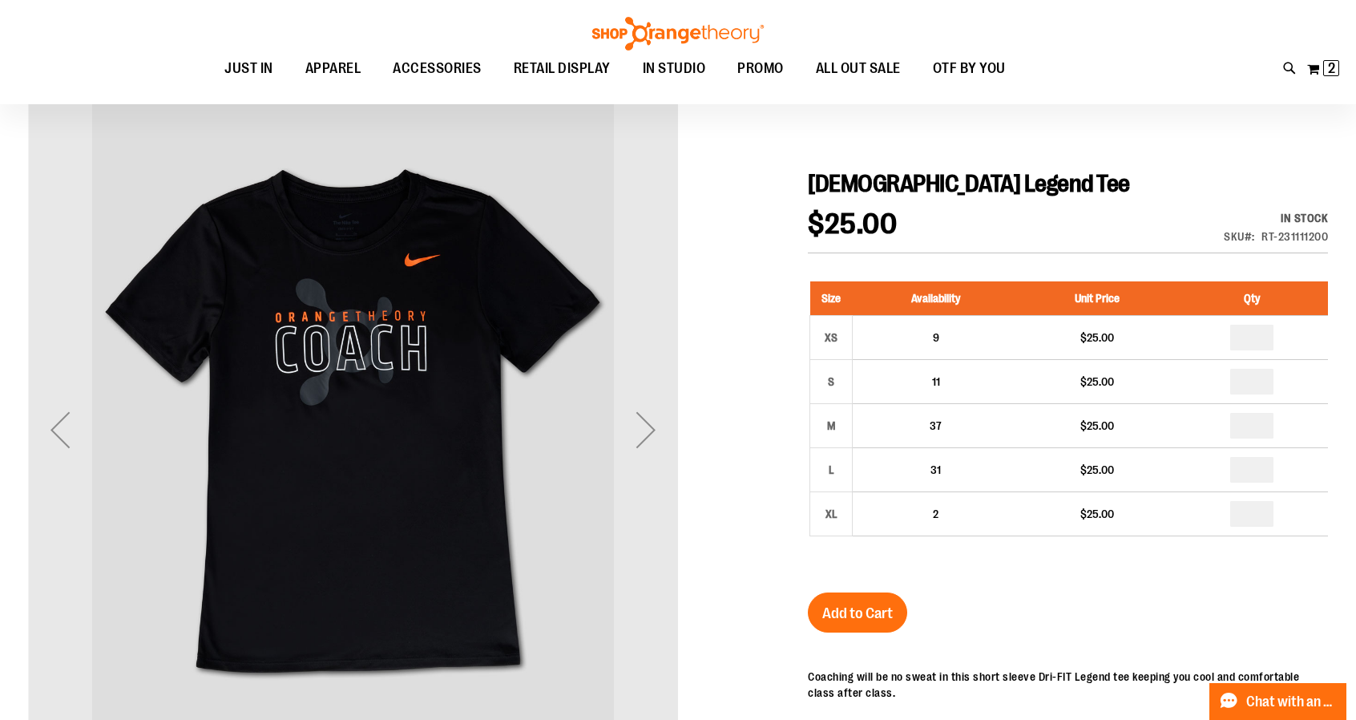
scroll to position [160, 0]
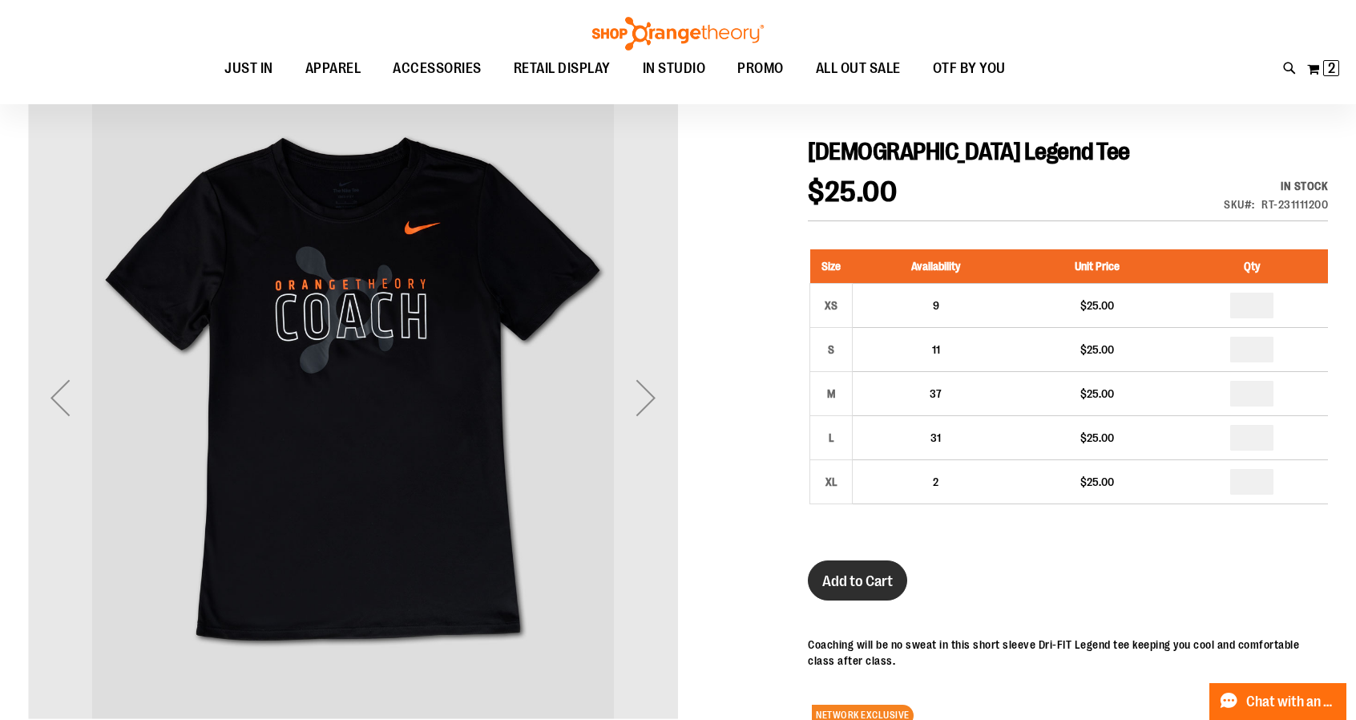
click at [873, 589] on button "Add to Cart" at bounding box center [857, 580] width 99 height 40
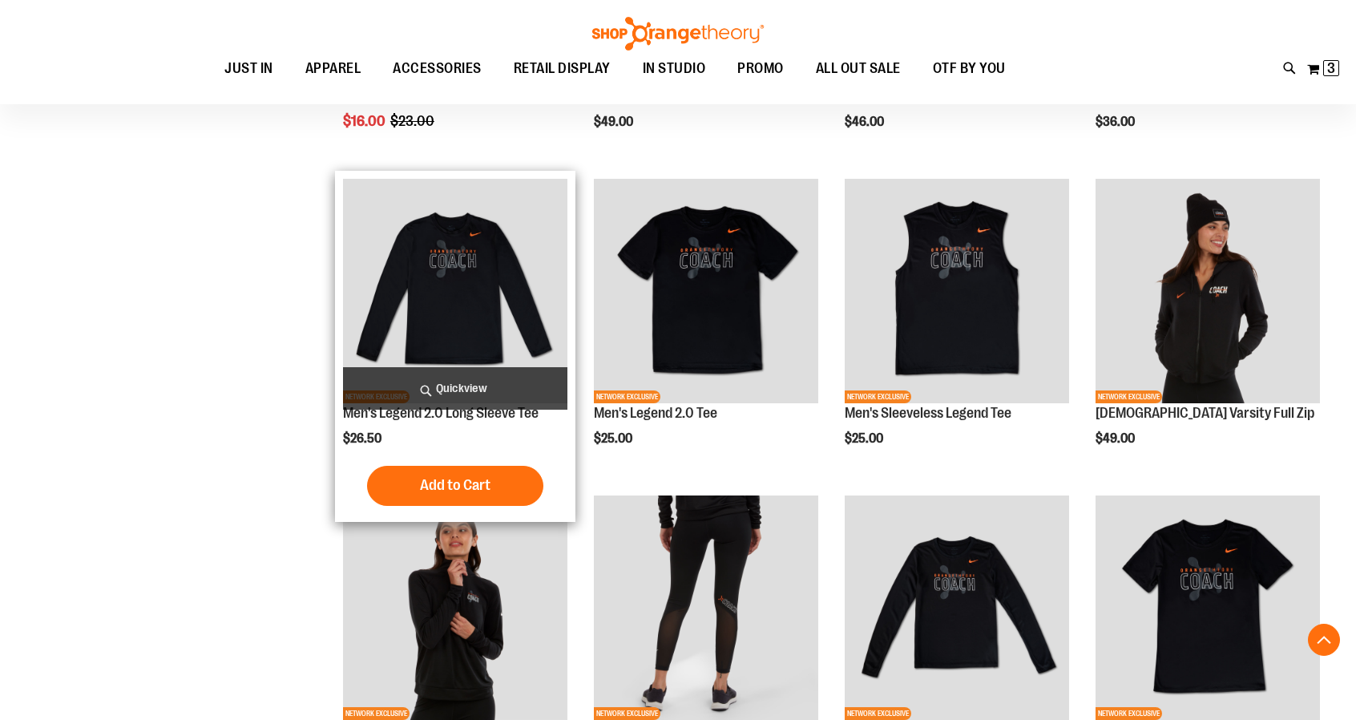
scroll to position [464, 0]
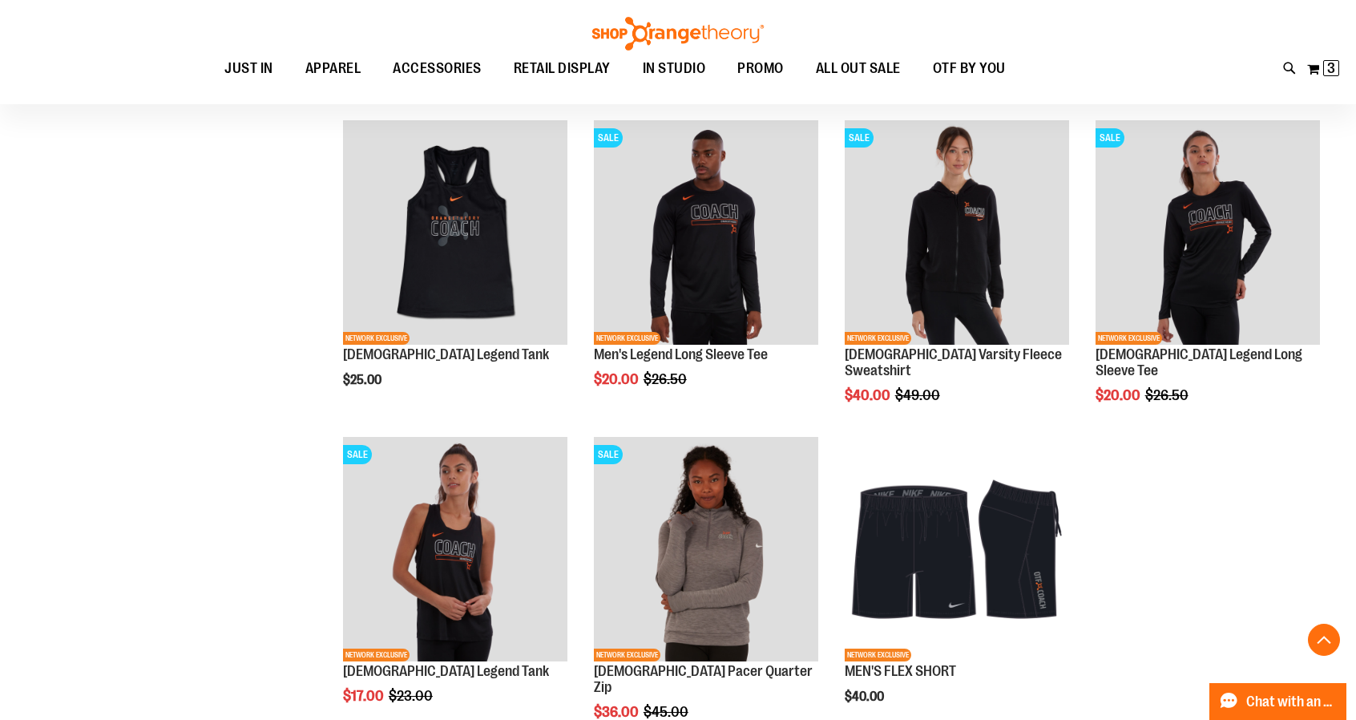
scroll to position [880, 0]
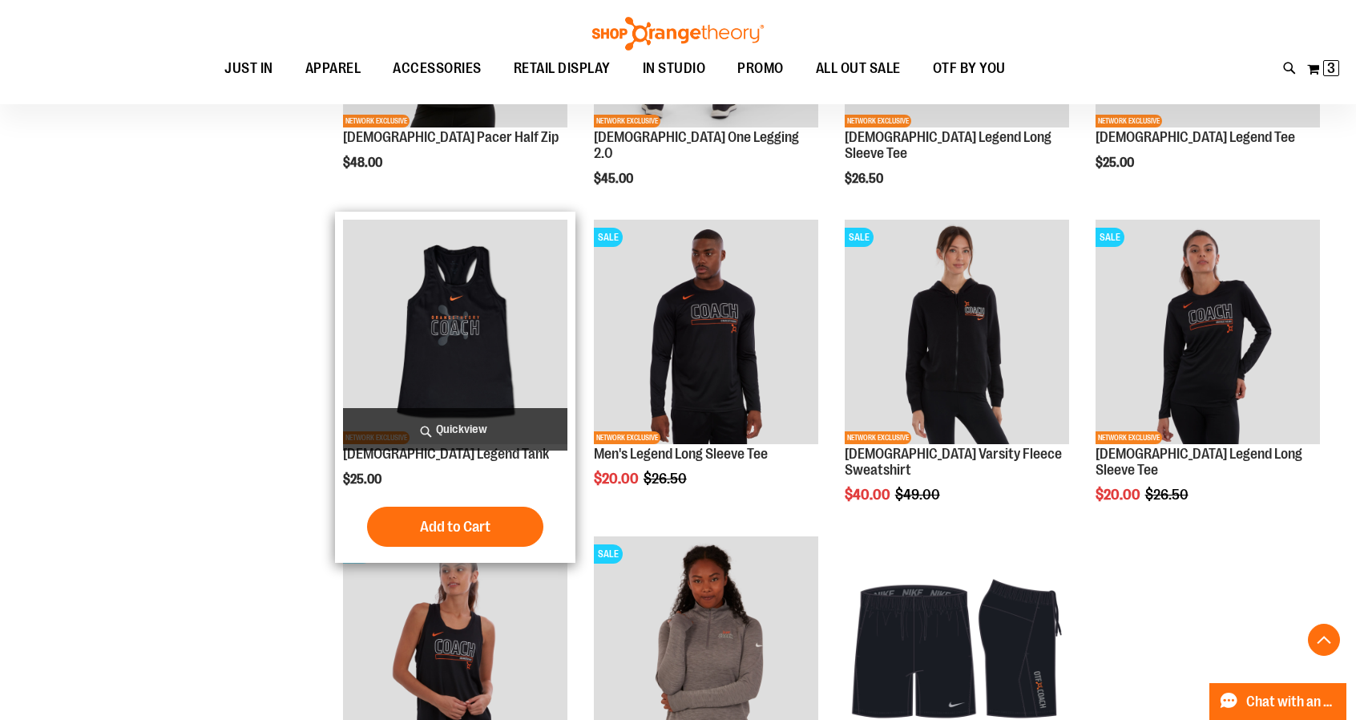
click at [452, 307] on img "product" at bounding box center [455, 332] width 224 height 224
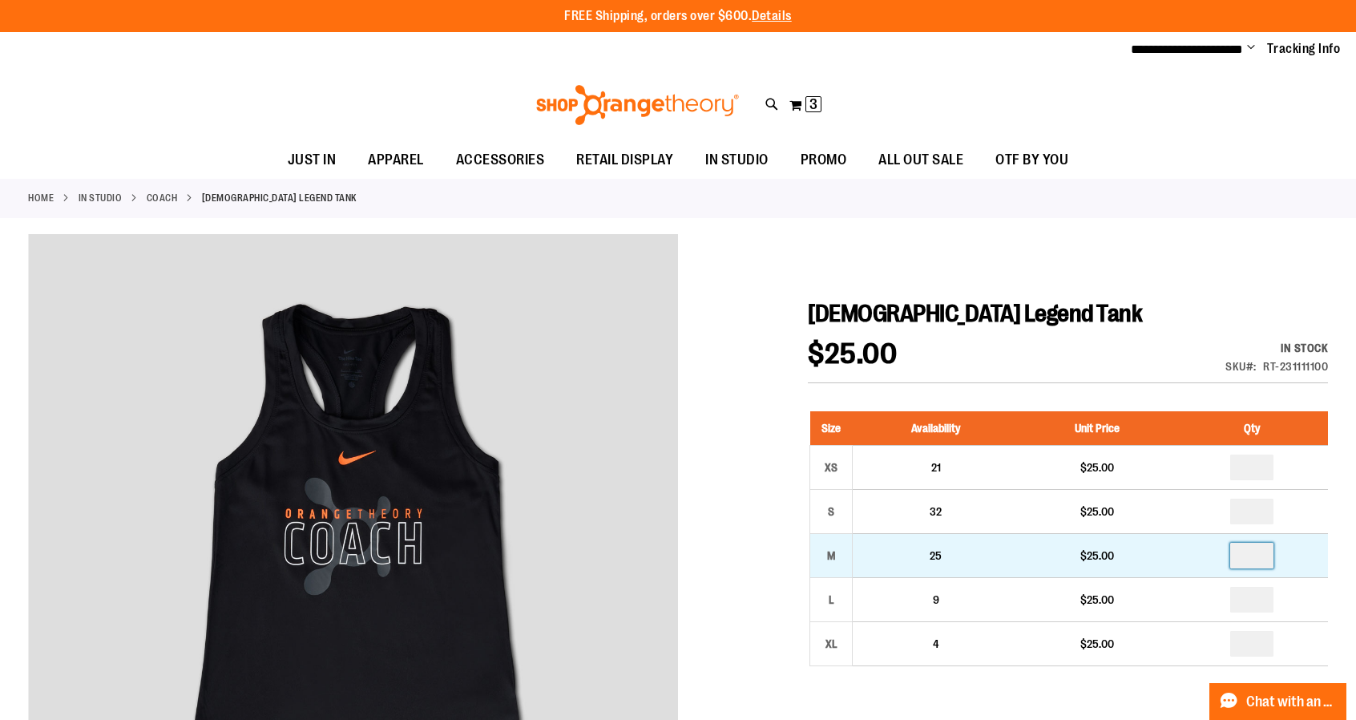
click at [1257, 543] on input "number" at bounding box center [1251, 556] width 43 height 26
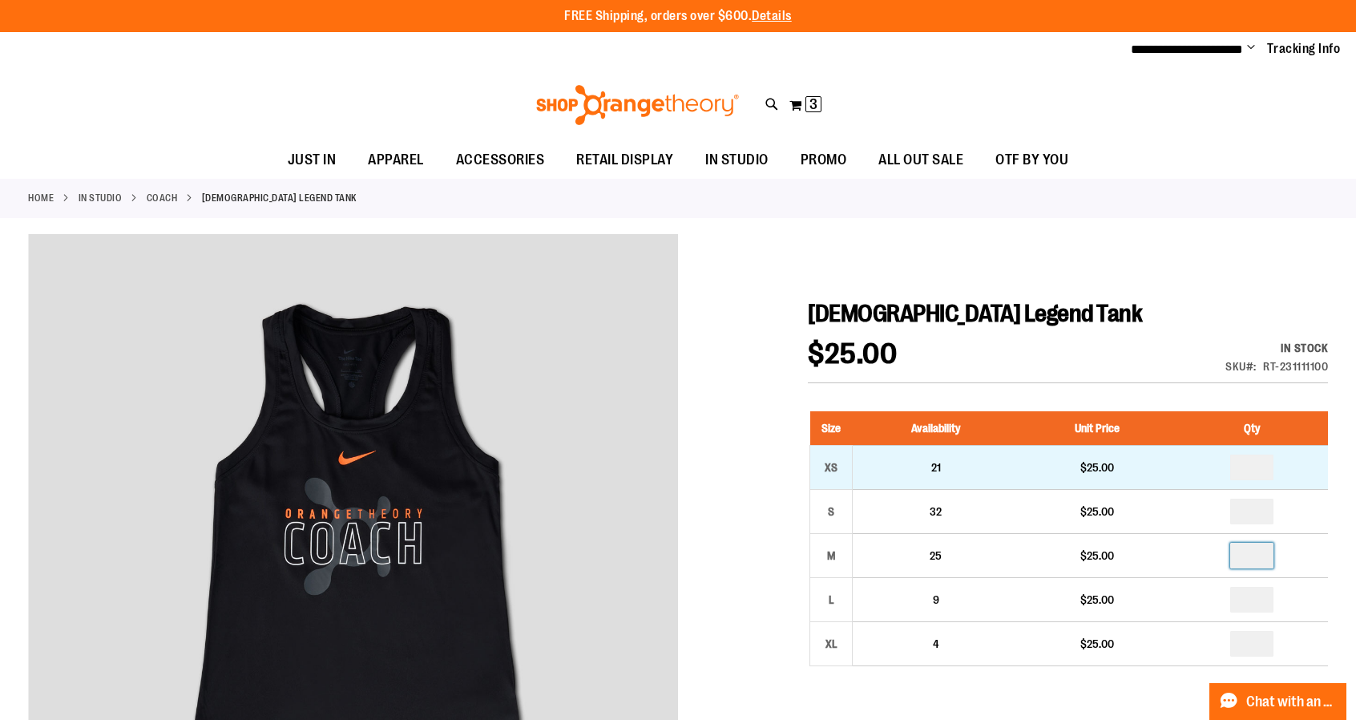
type input "*"
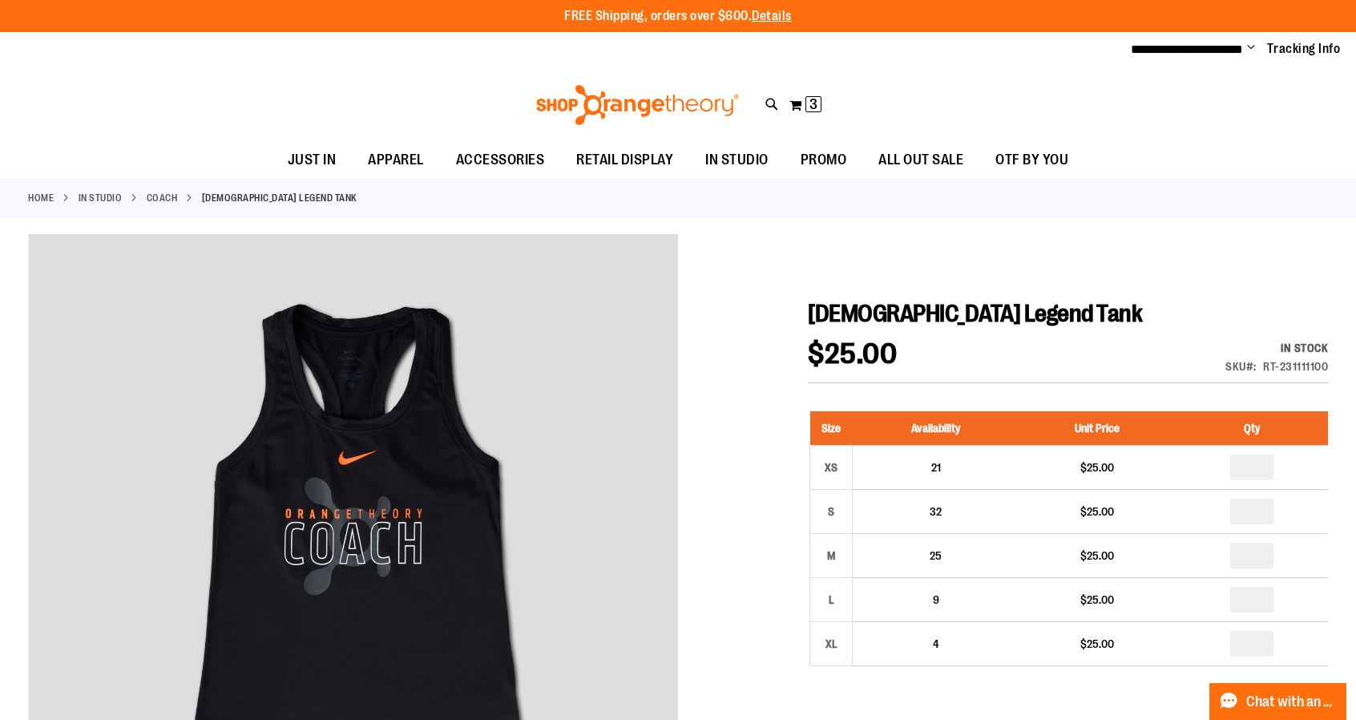
click at [1037, 251] on div at bounding box center [678, 692] width 1300 height 917
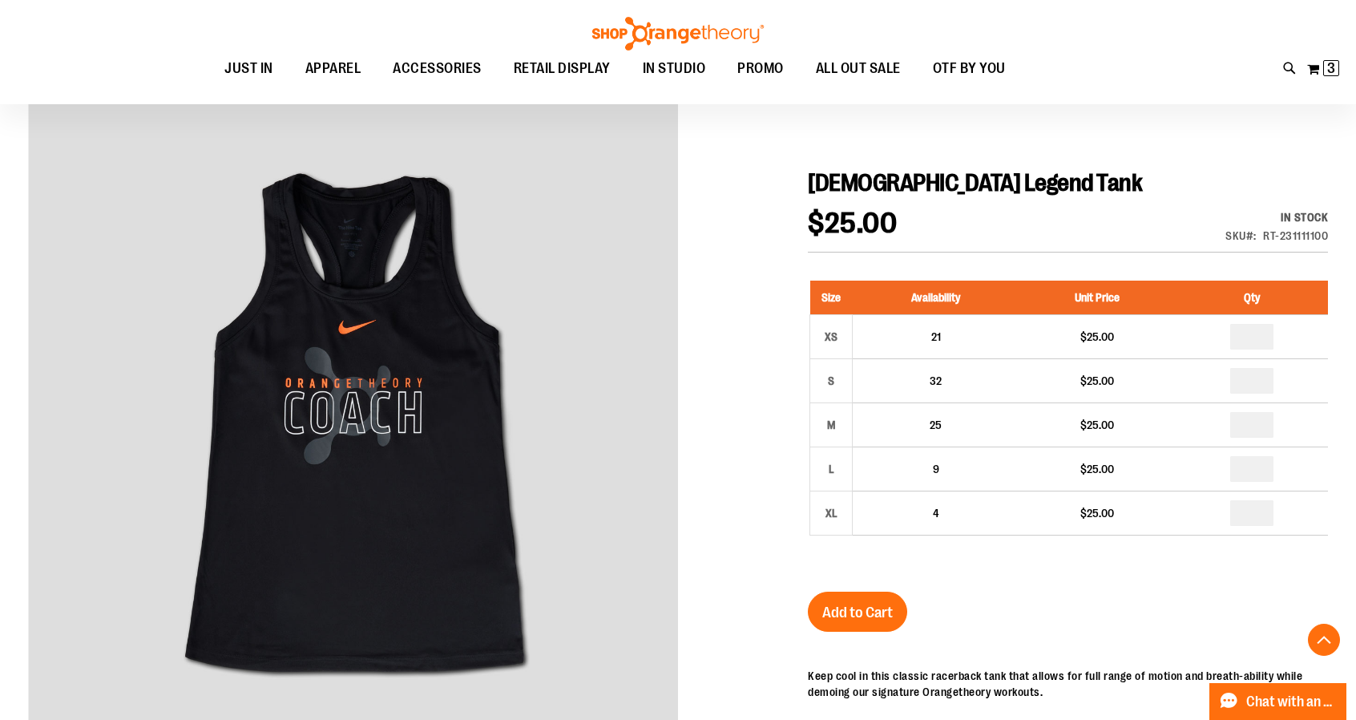
scroll to position [321, 0]
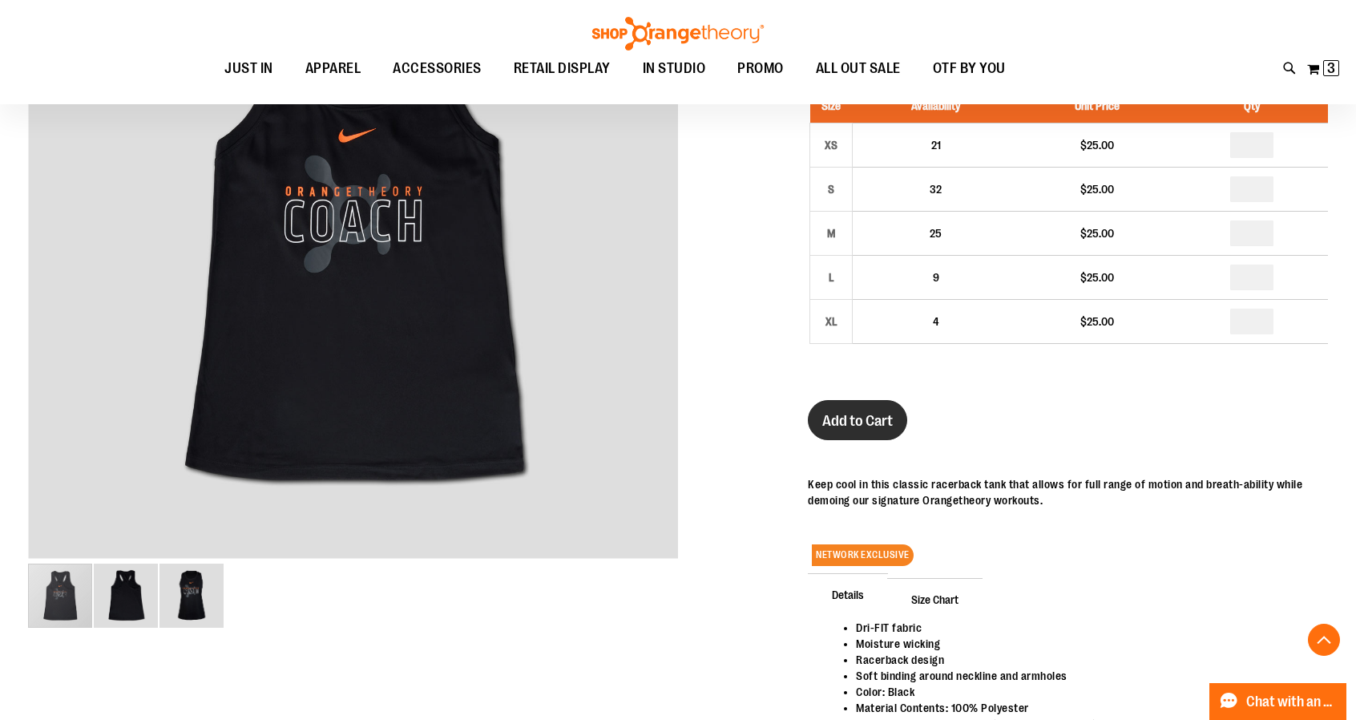
click at [848, 419] on span "Add to Cart" at bounding box center [857, 421] width 71 height 18
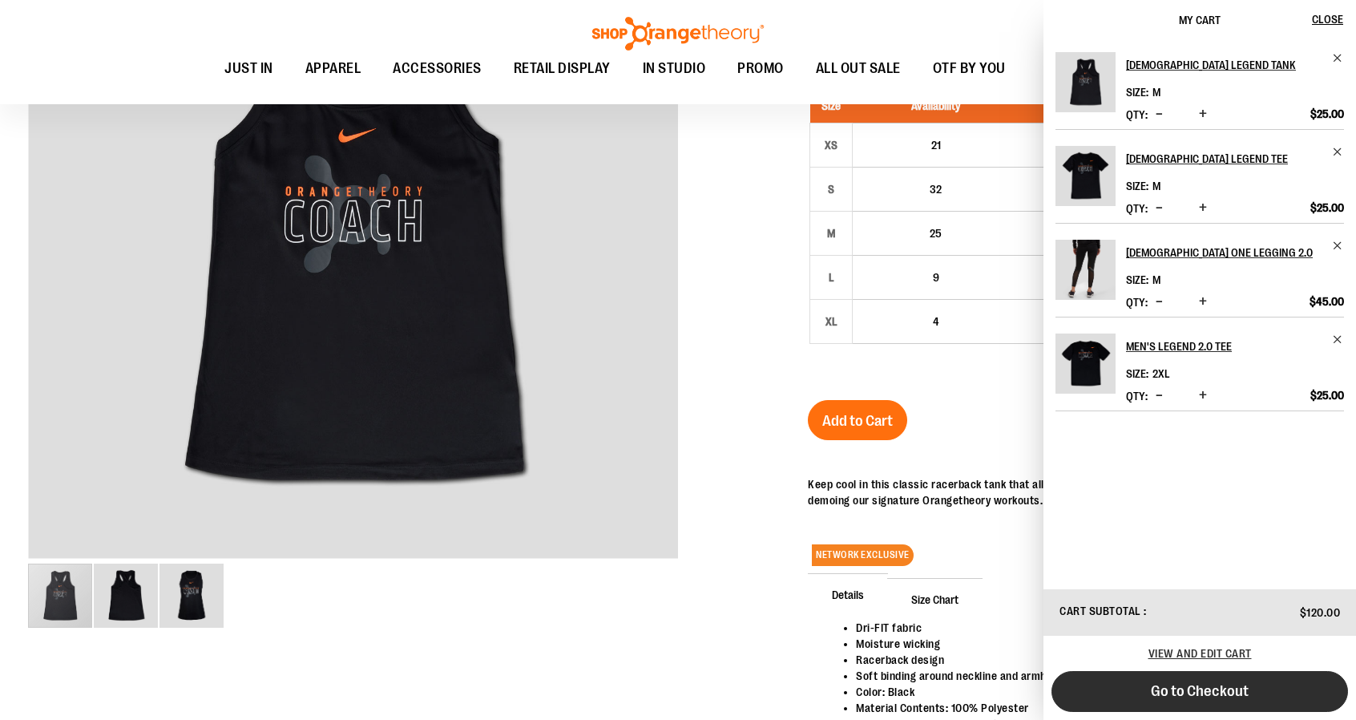
click at [1227, 688] on span "Go to Checkout" at bounding box center [1200, 691] width 98 height 18
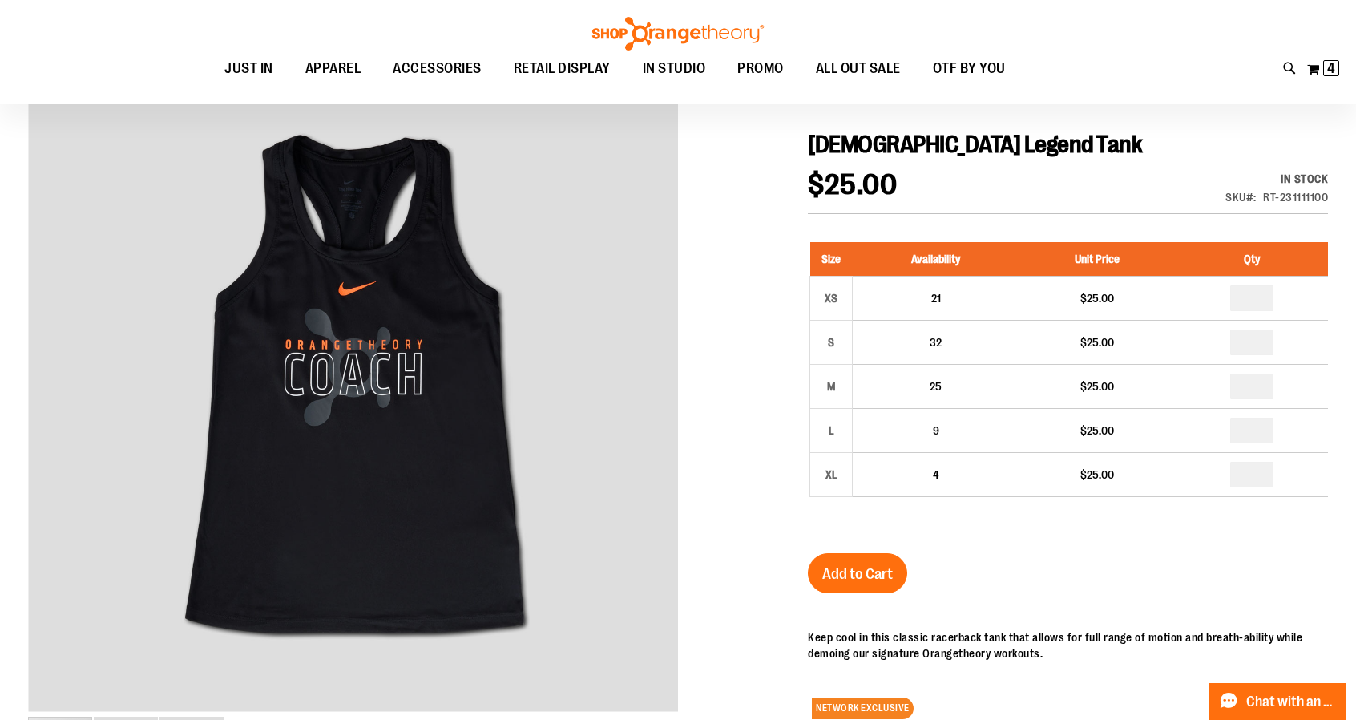
scroll to position [160, 0]
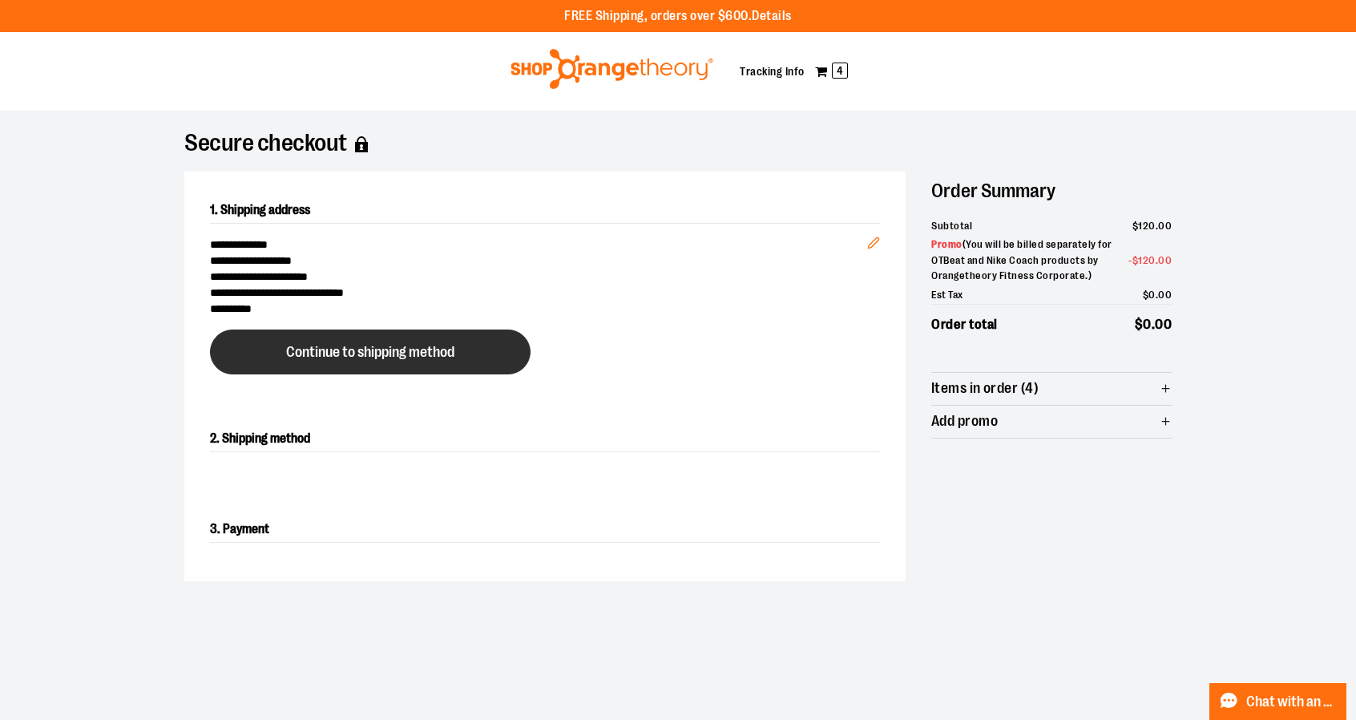
click at [367, 345] on span "Continue to shipping method" at bounding box center [370, 352] width 168 height 15
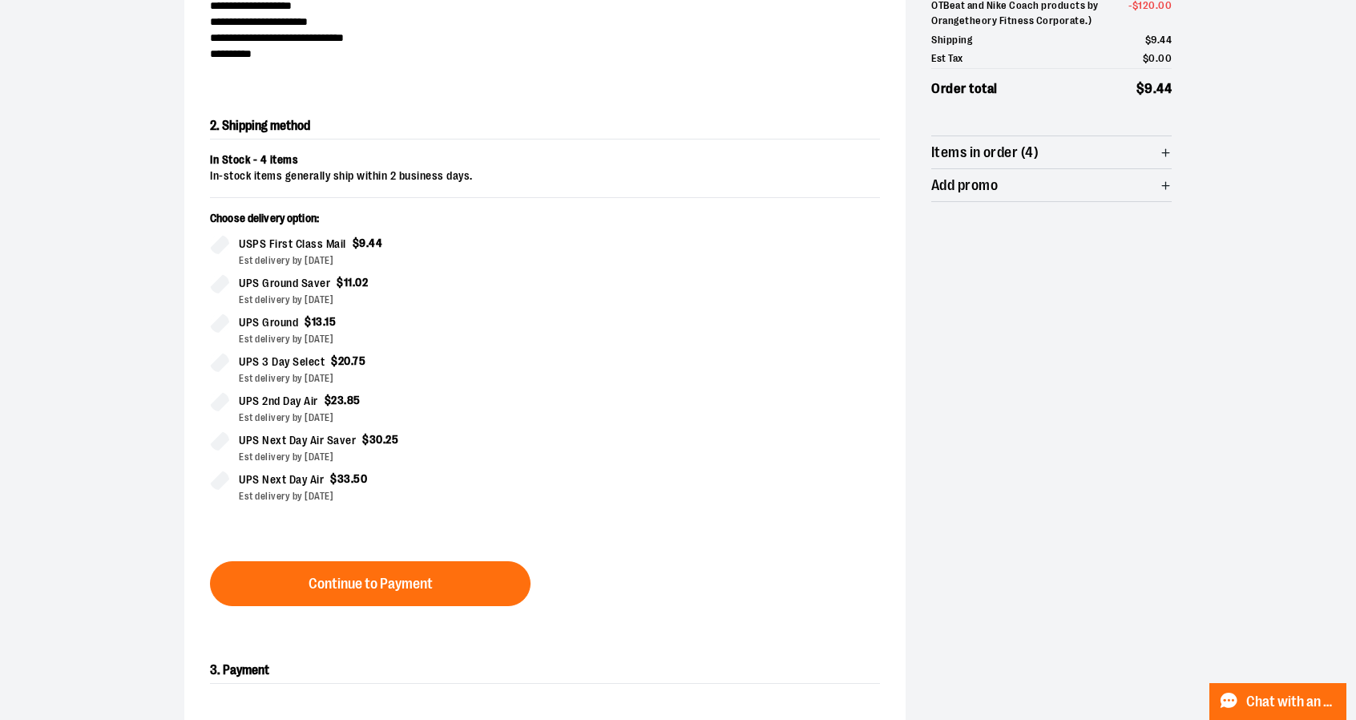
scroll to position [273, 0]
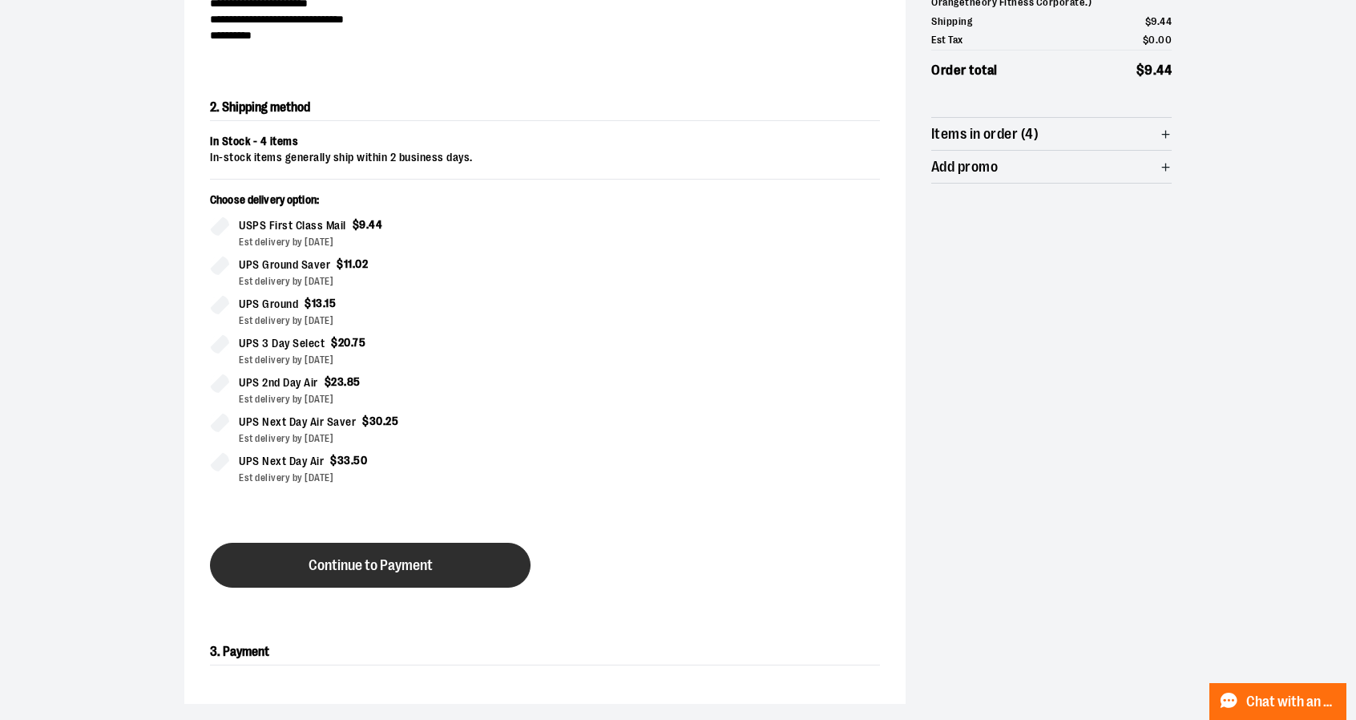
click at [406, 554] on button "Continue to Payment" at bounding box center [370, 565] width 321 height 45
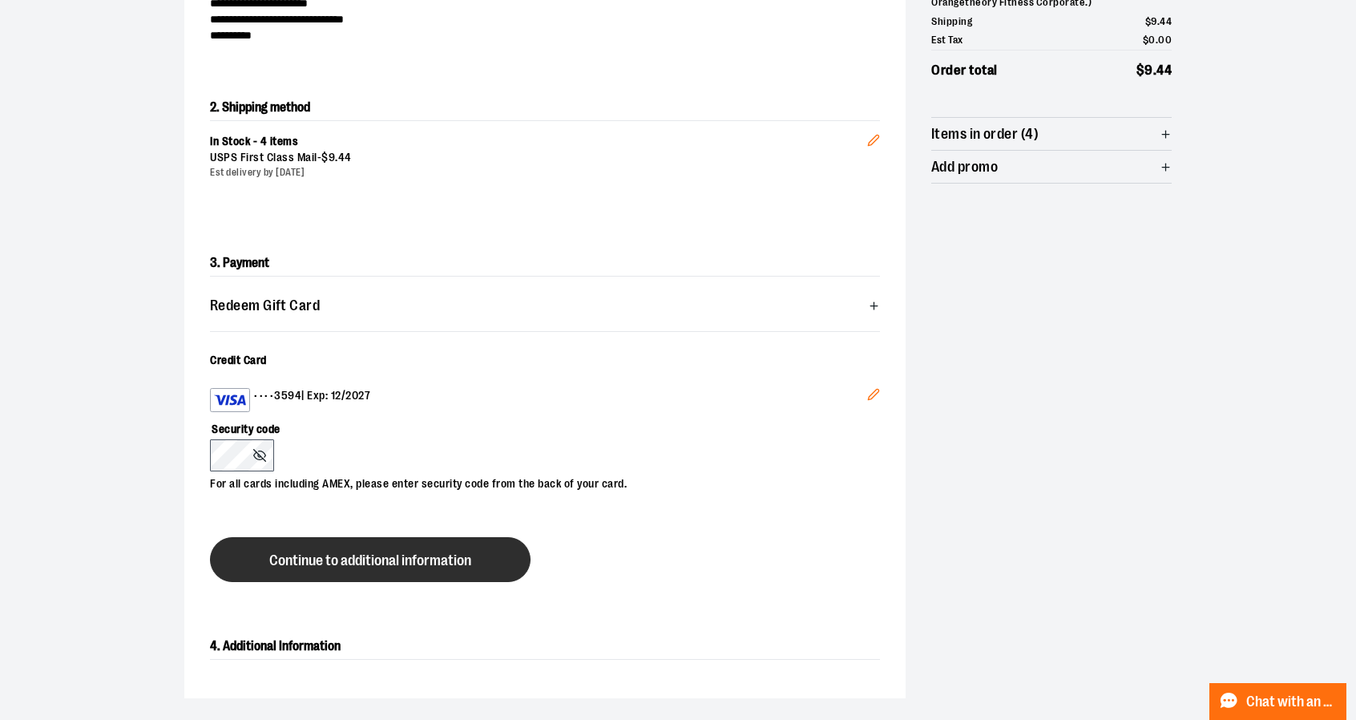
click at [341, 571] on button "Continue to additional information" at bounding box center [370, 559] width 321 height 45
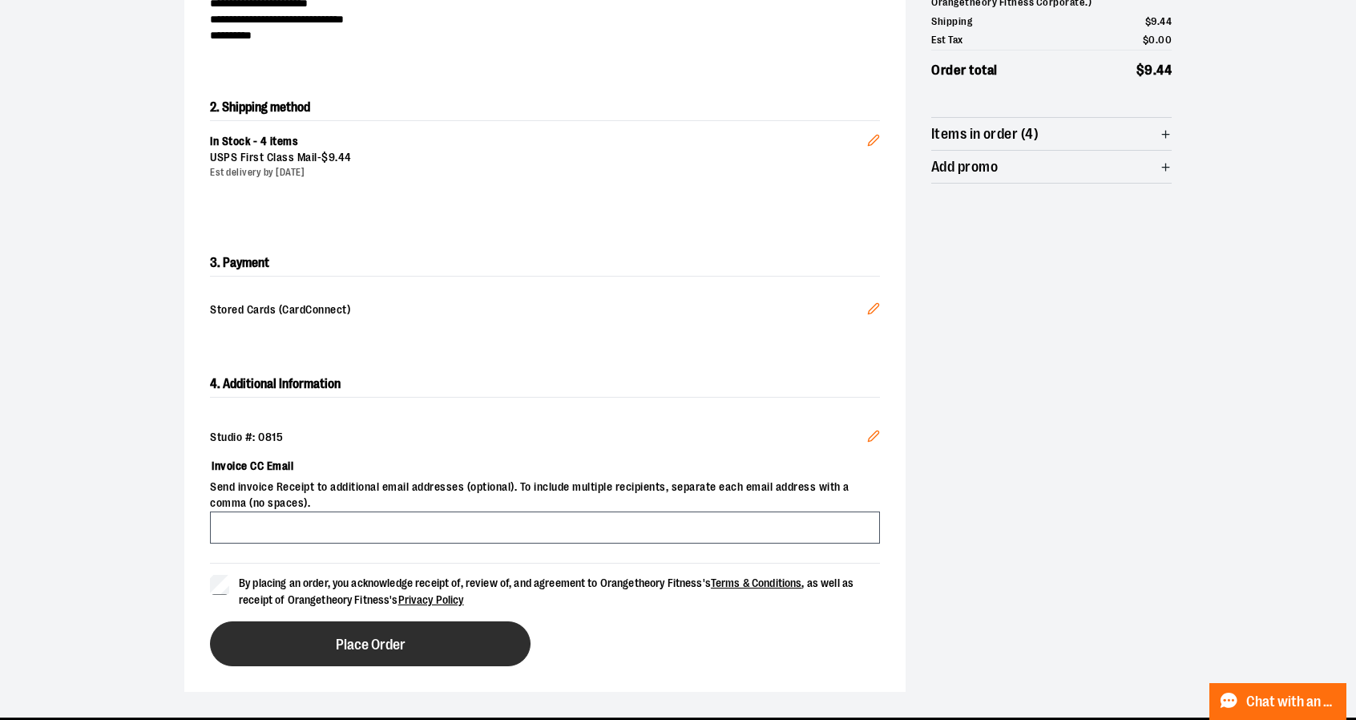
click at [408, 650] on button "Place Order" at bounding box center [370, 643] width 321 height 45
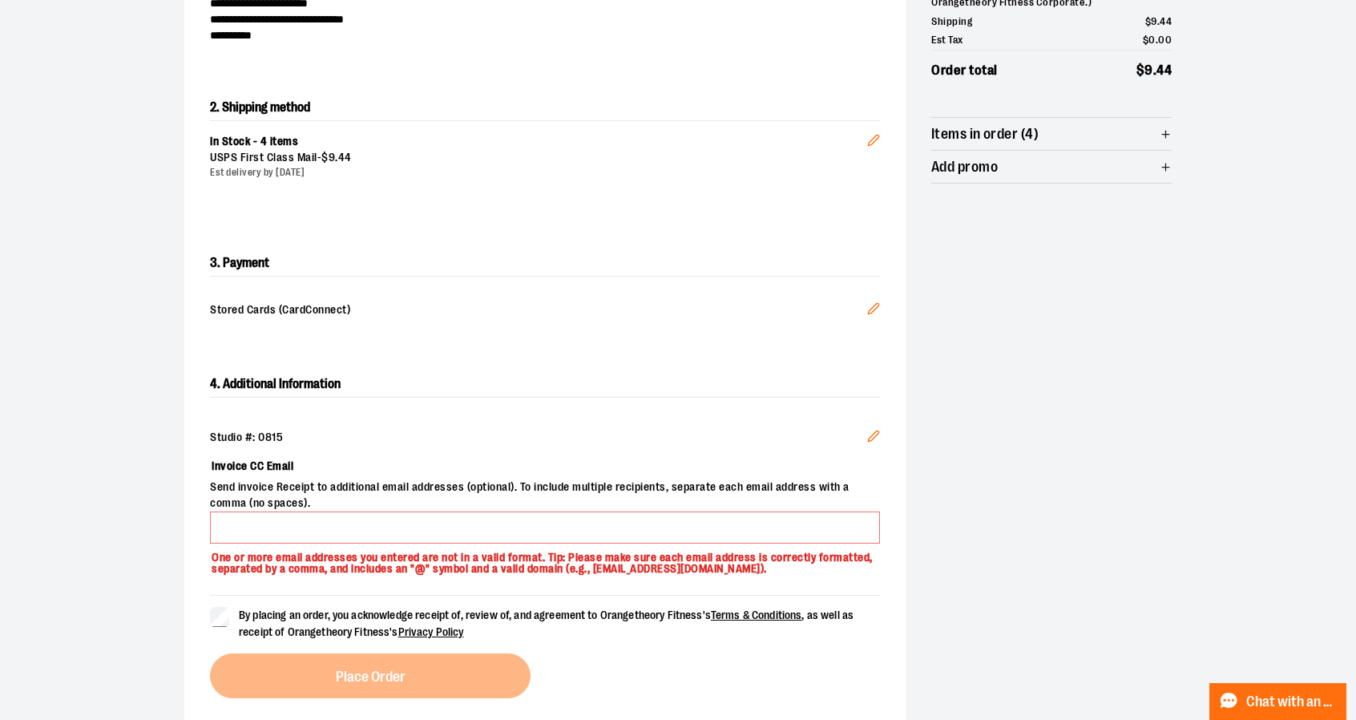
click at [281, 507] on span "Send invoice Receipt to additional email addresses (optional). To include multi…" at bounding box center [545, 495] width 670 height 32
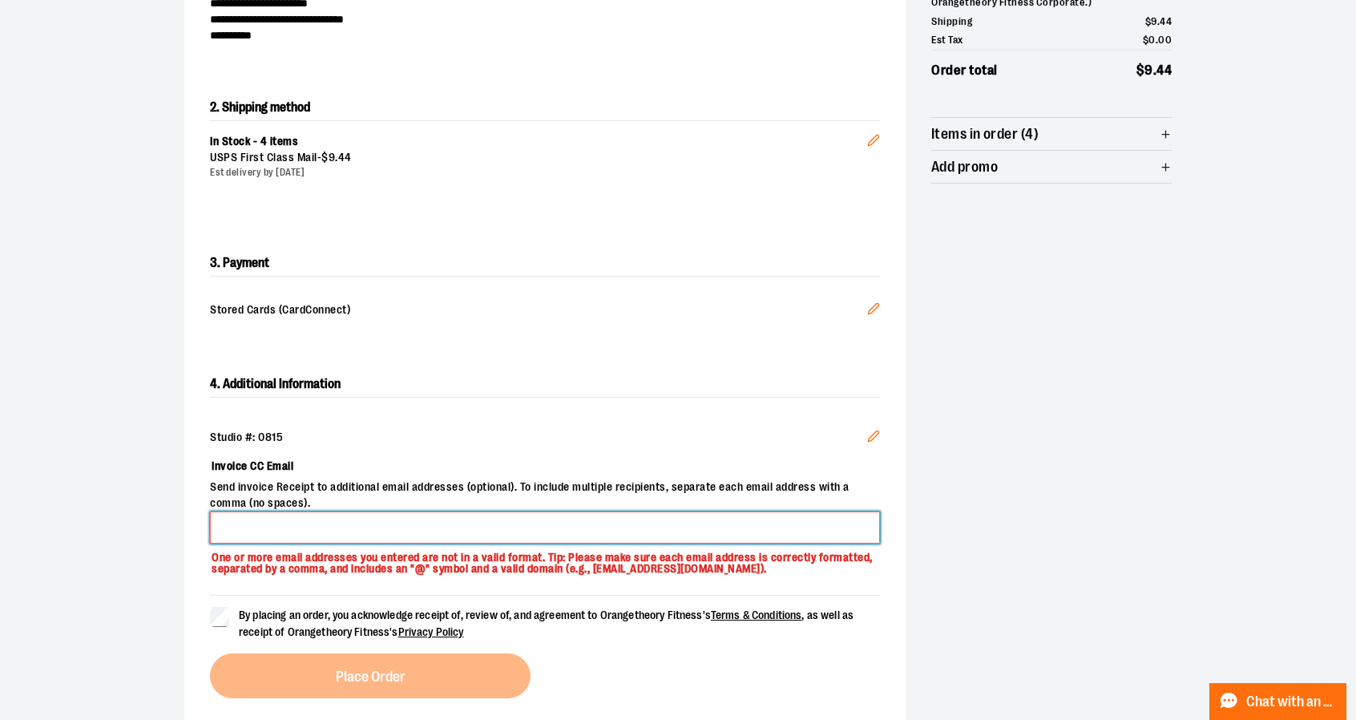
click at [226, 524] on input "Invoice CC Email" at bounding box center [545, 527] width 670 height 32
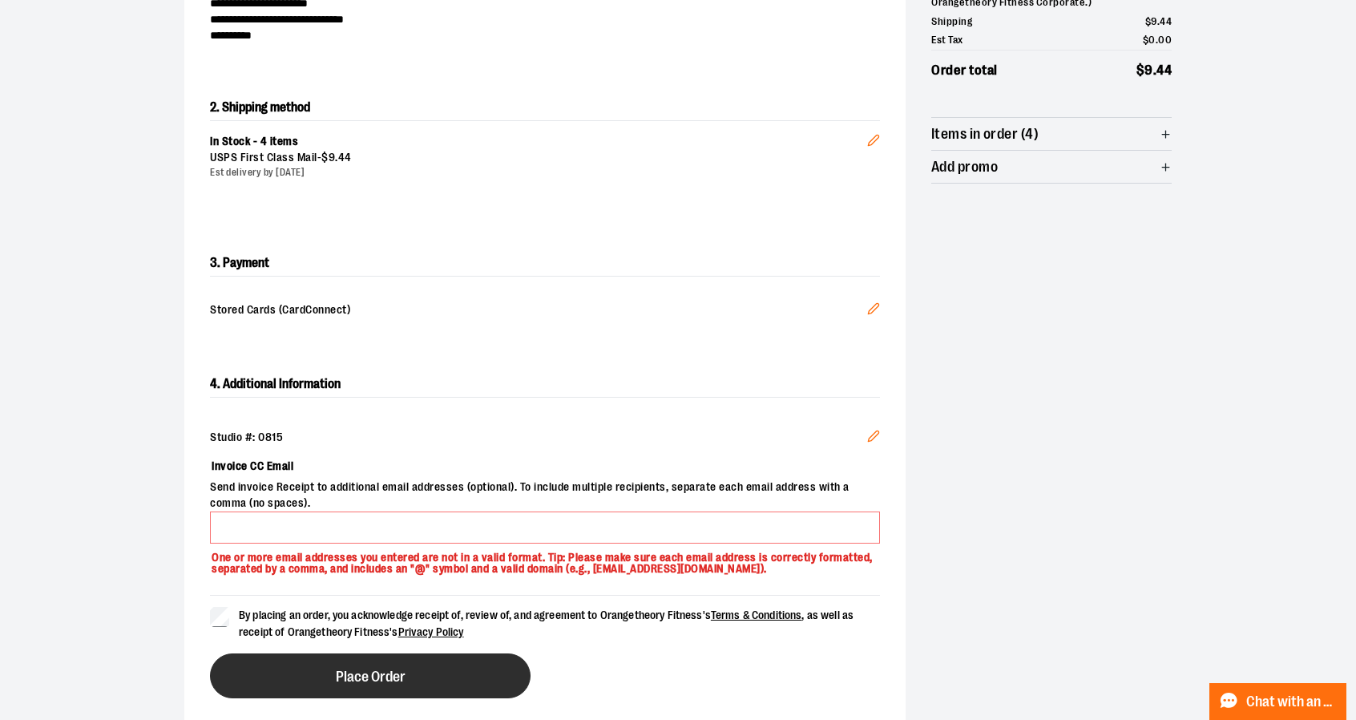
click at [263, 675] on button "Place Order" at bounding box center [370, 675] width 321 height 45
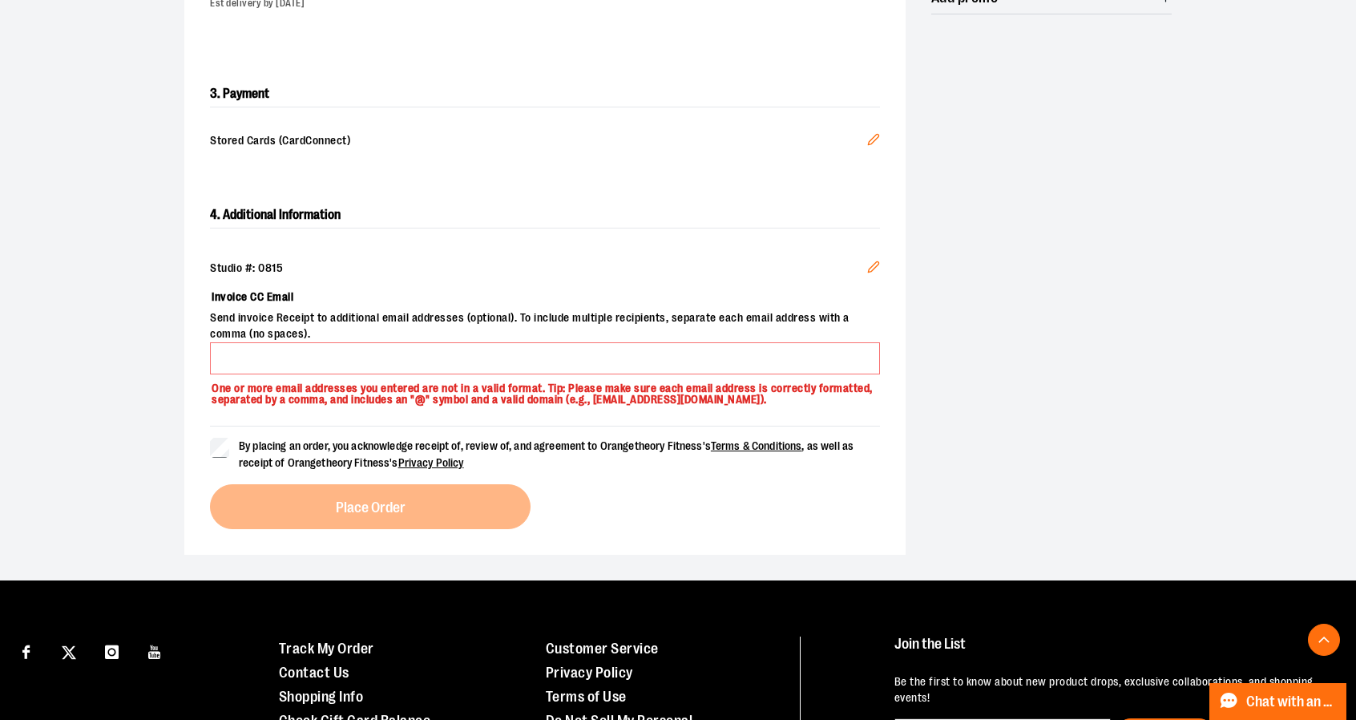
scroll to position [375, 0]
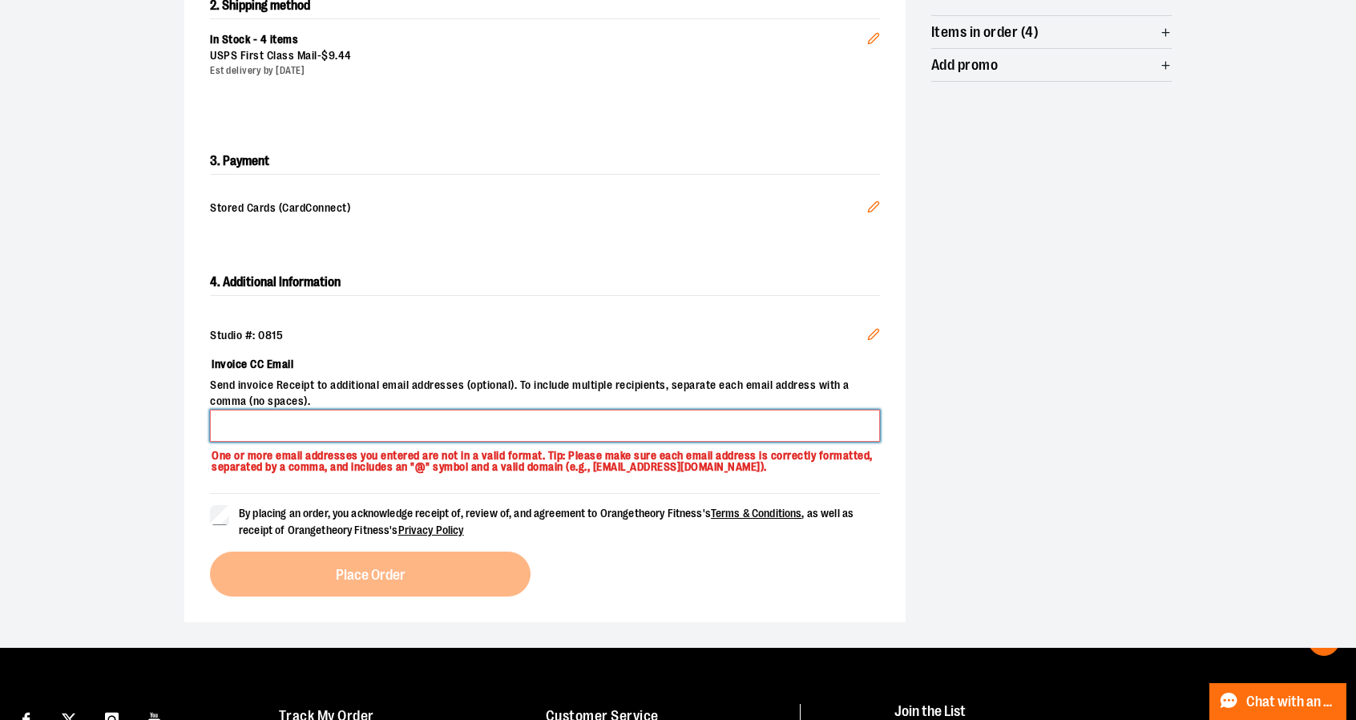
click at [299, 415] on input "Invoice CC Email" at bounding box center [545, 426] width 670 height 32
type input "**********"
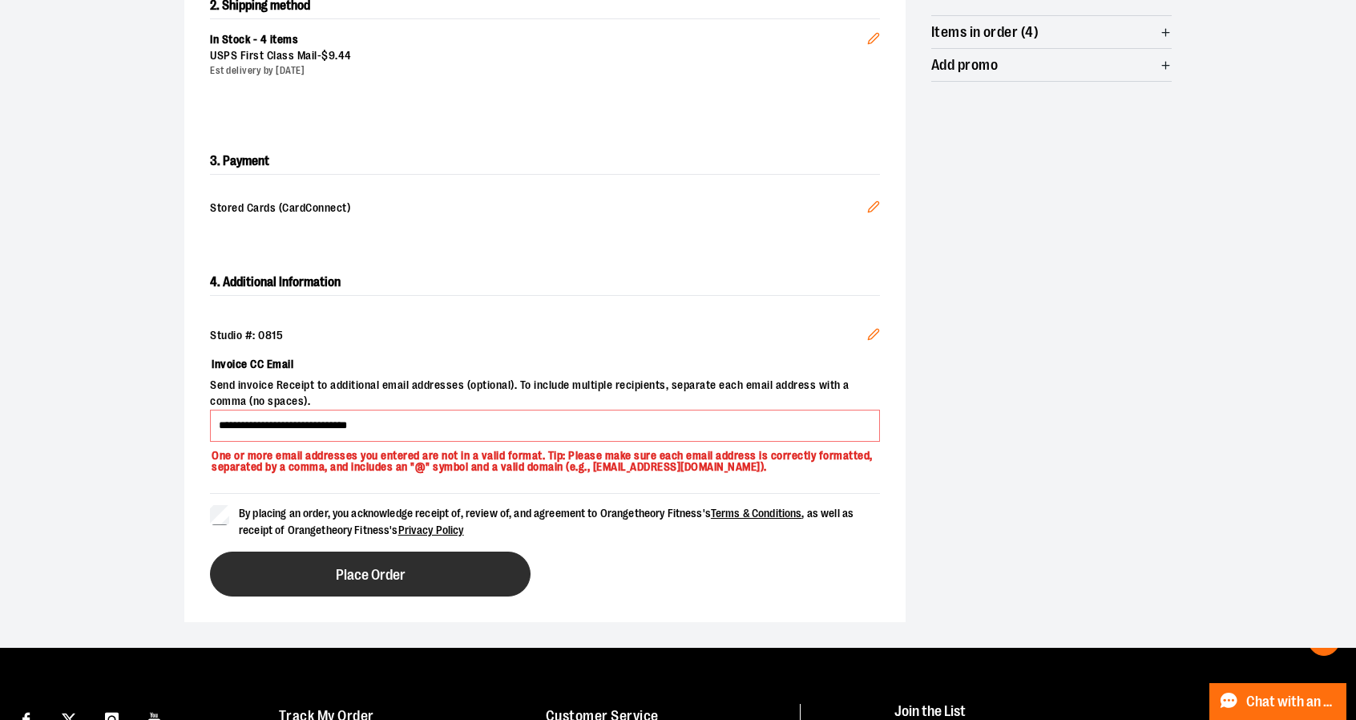
click at [373, 588] on button "Place Order" at bounding box center [370, 573] width 321 height 45
